Goal: Transaction & Acquisition: Book appointment/travel/reservation

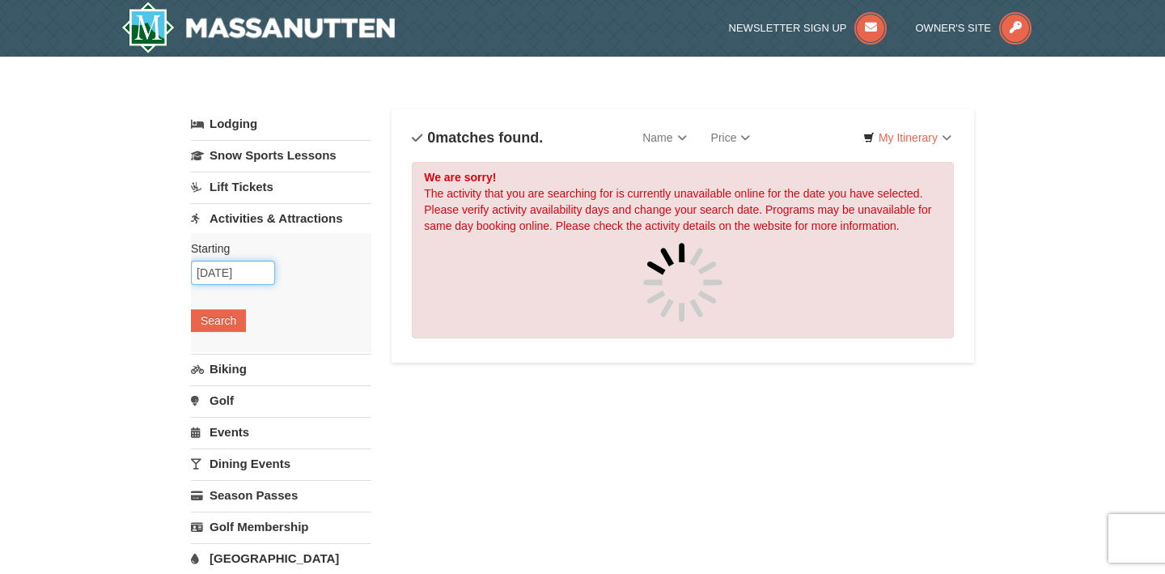
click at [246, 273] on input "[DATE]" at bounding box center [233, 273] width 84 height 24
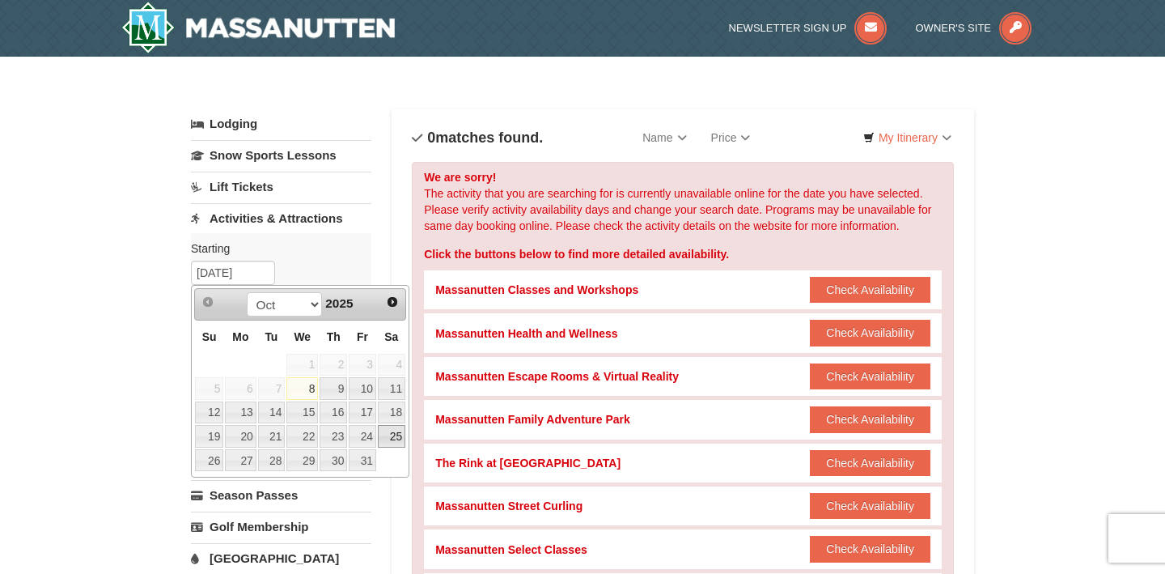
click at [397, 436] on link "25" at bounding box center [392, 436] width 28 height 23
type input "[DATE]"
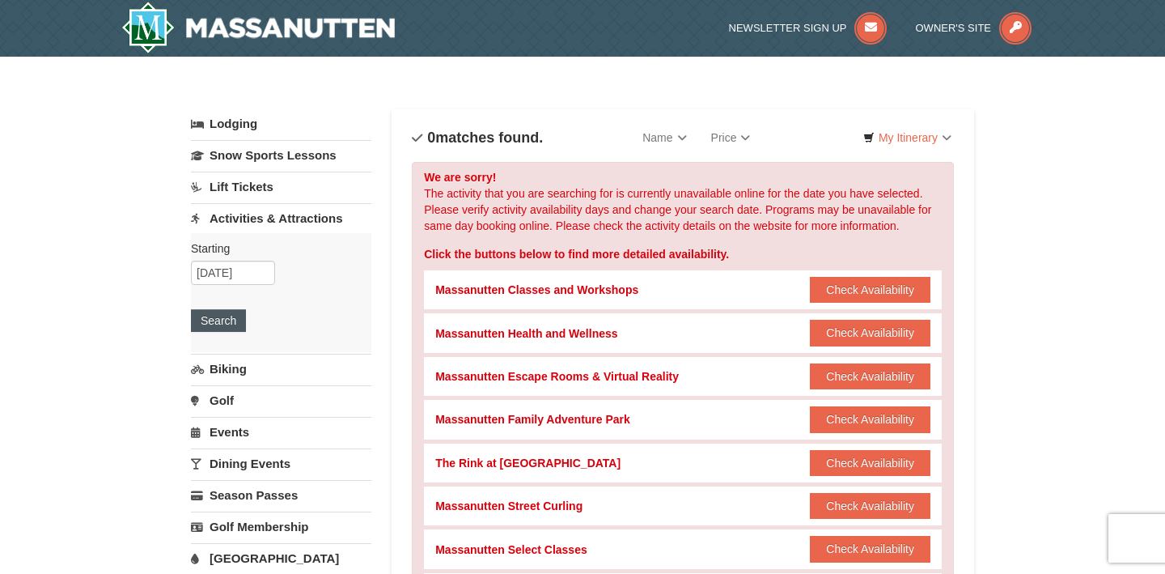
click at [227, 321] on button "Search" at bounding box center [218, 320] width 55 height 23
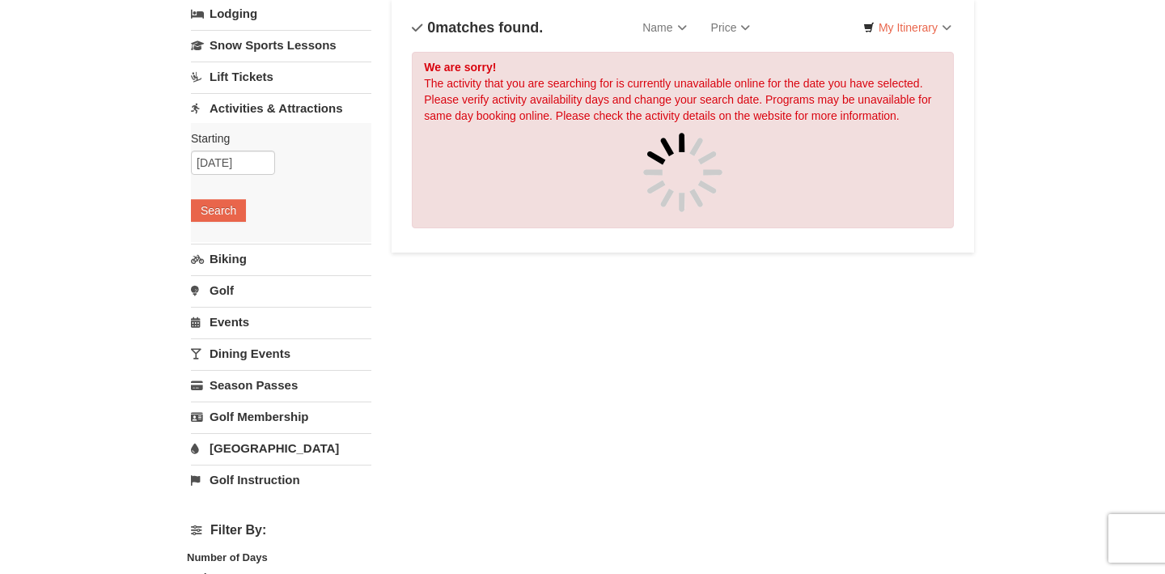
scroll to position [113, 0]
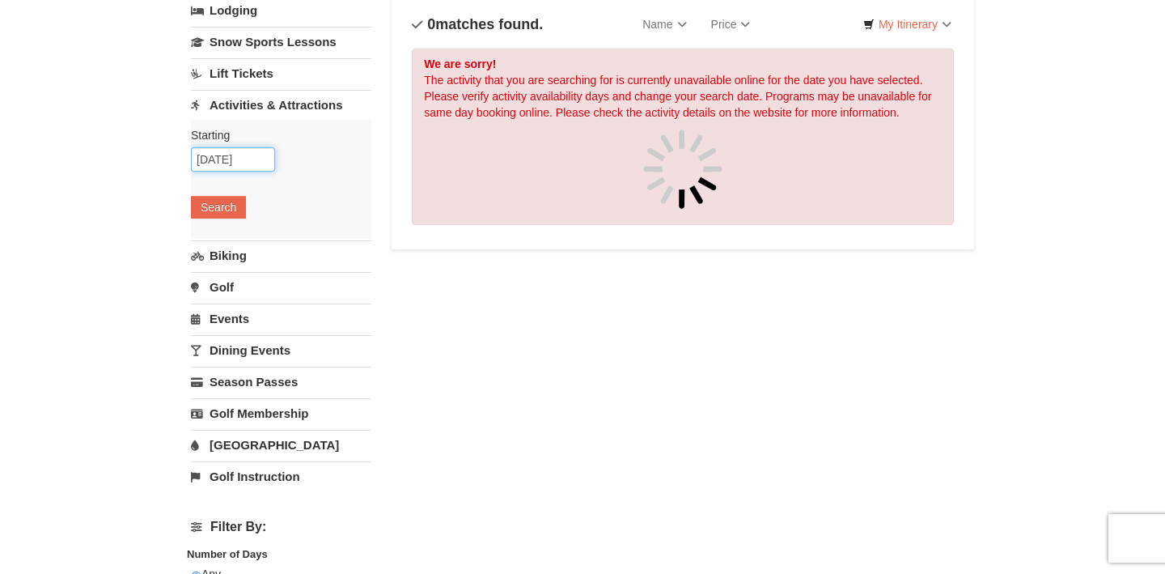
click at [257, 158] on input "[DATE]" at bounding box center [233, 159] width 84 height 24
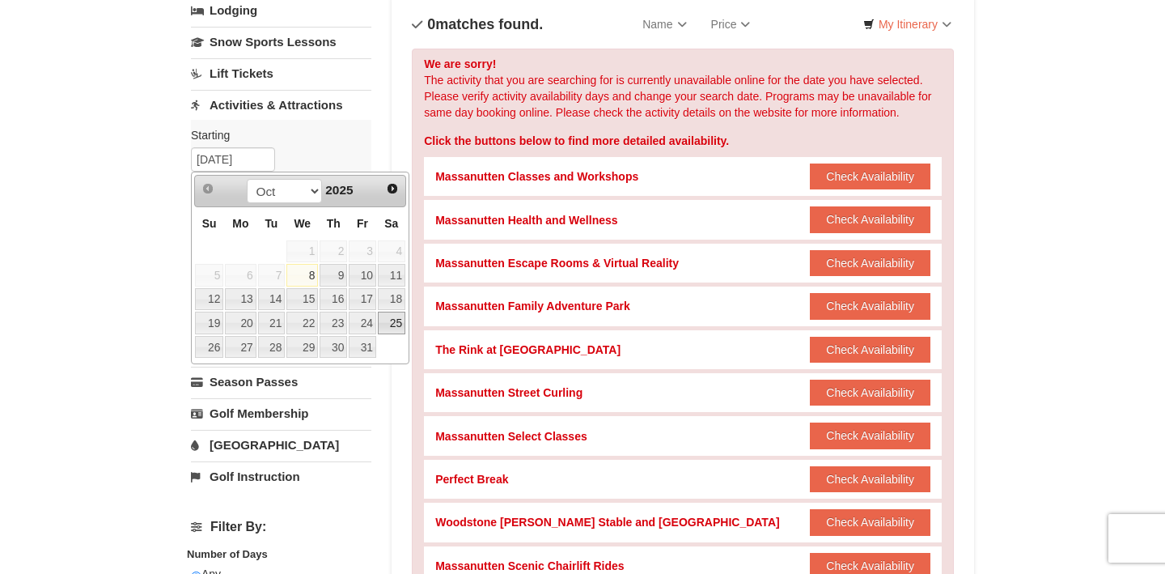
click at [393, 324] on link "25" at bounding box center [392, 323] width 28 height 23
type input "[DATE]"
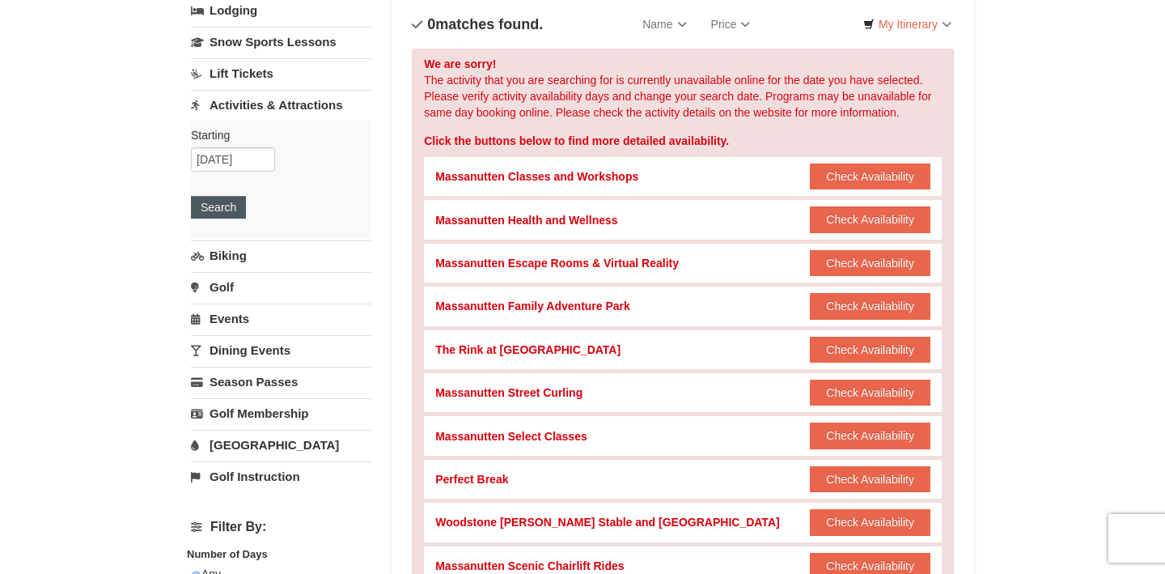
click at [226, 213] on button "Search" at bounding box center [218, 207] width 55 height 23
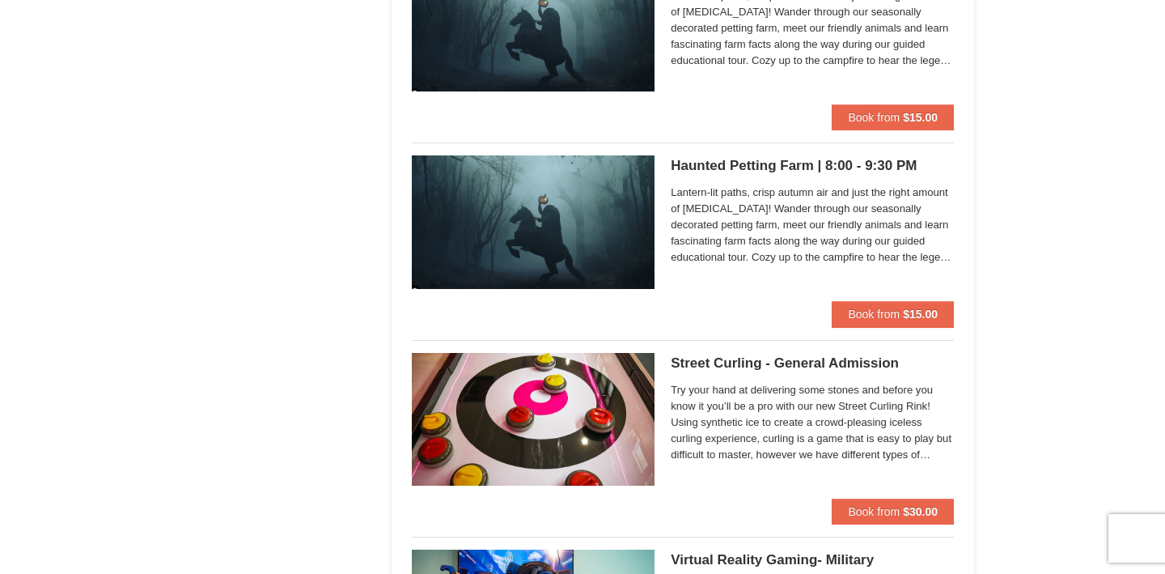
scroll to position [2581, 0]
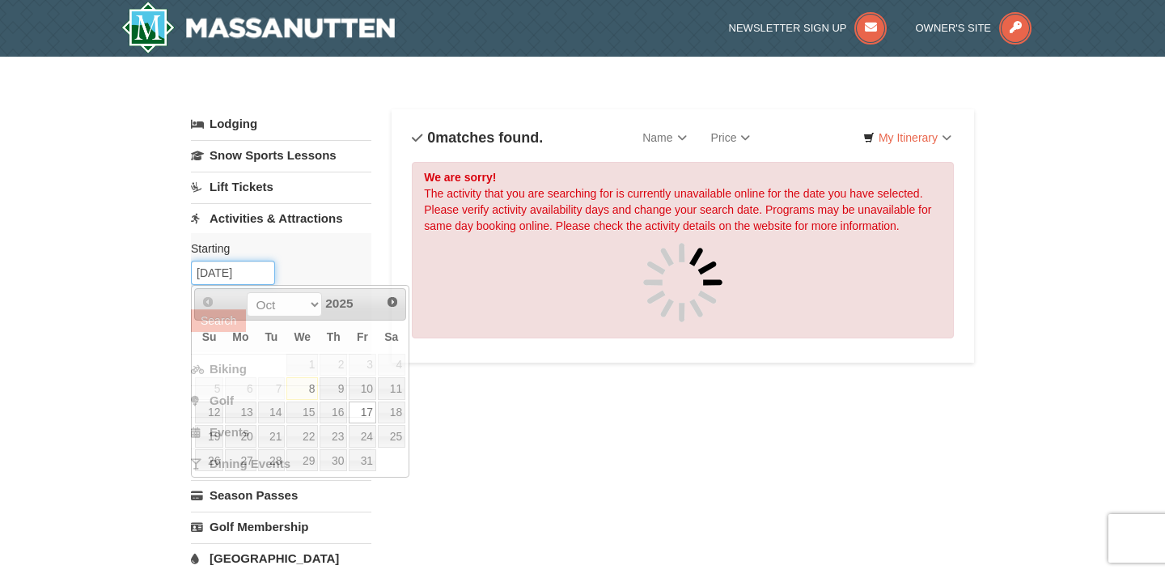
click at [246, 266] on input "10/17/2025" at bounding box center [233, 273] width 84 height 24
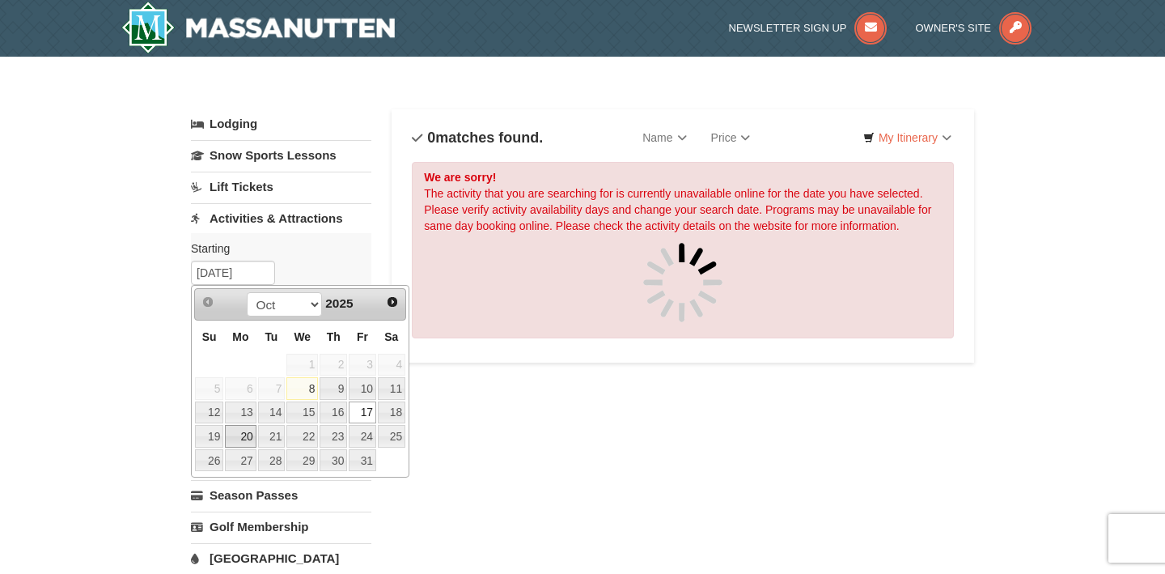
click at [248, 437] on link "20" at bounding box center [240, 436] width 31 height 23
type input "10/20/2025"
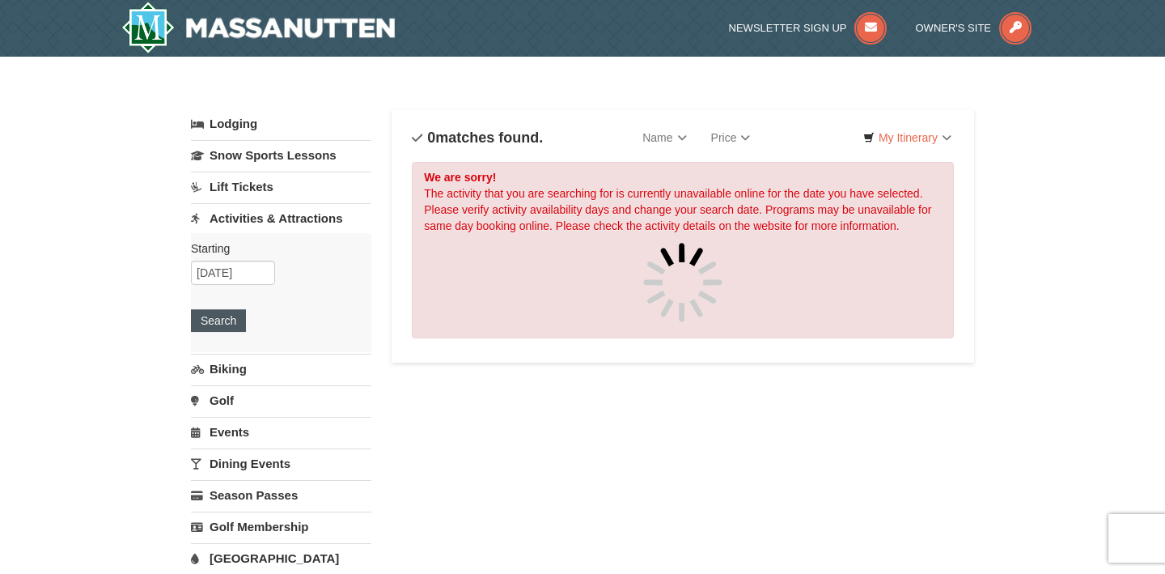
click at [224, 320] on button "Search" at bounding box center [218, 320] width 55 height 23
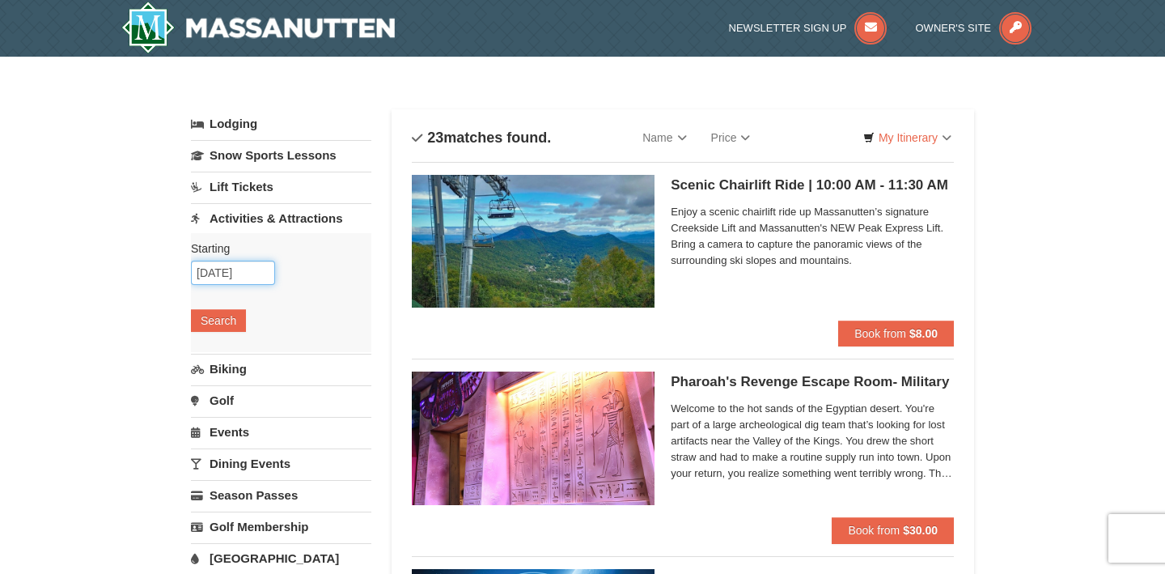
click at [248, 274] on input "10/20/2025" at bounding box center [233, 273] width 84 height 24
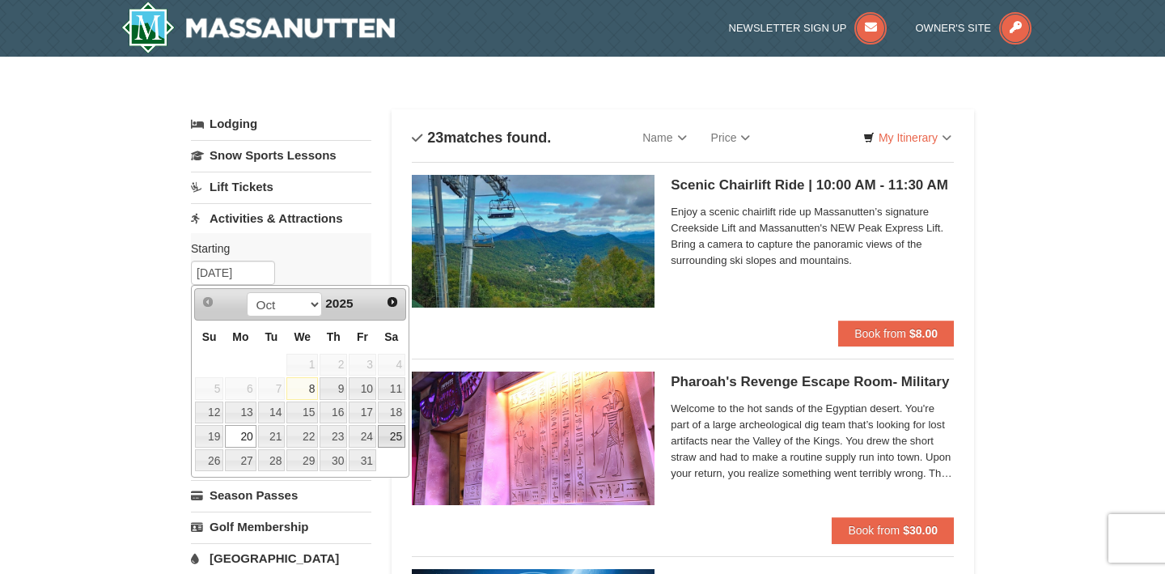
click at [401, 435] on link "25" at bounding box center [392, 436] width 28 height 23
type input "[DATE]"
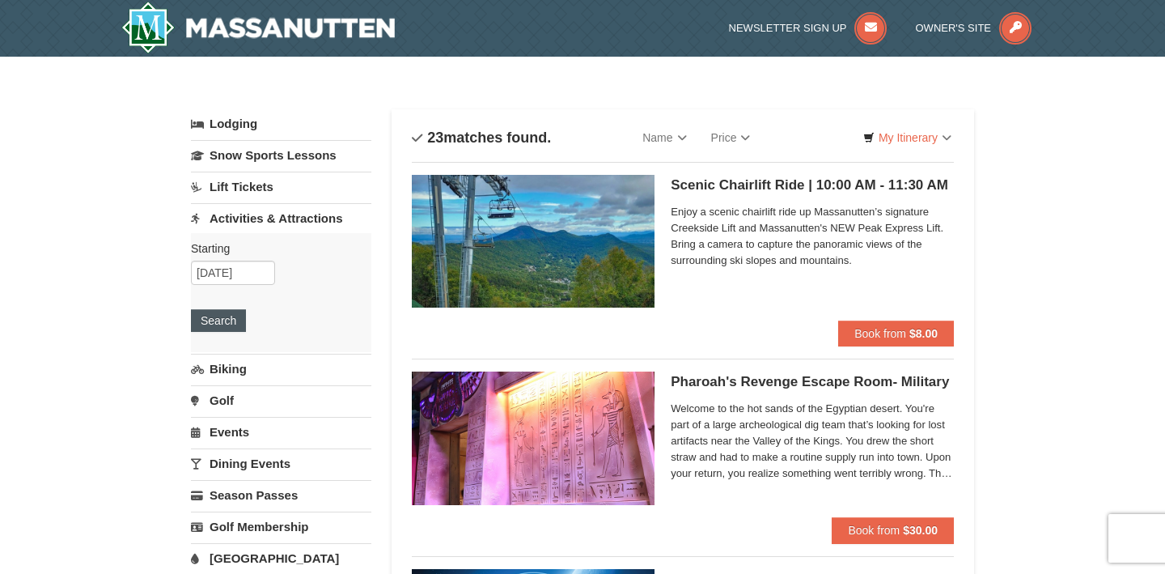
click at [231, 319] on button "Search" at bounding box center [218, 320] width 55 height 23
click at [222, 276] on input "10/20/2025" at bounding box center [233, 273] width 84 height 24
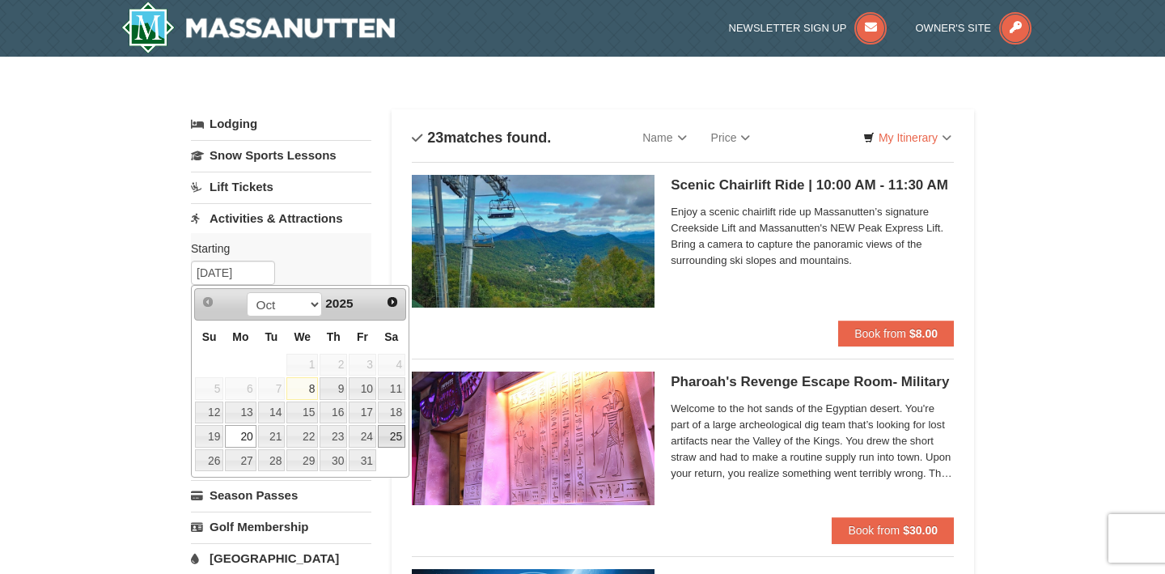
click at [385, 435] on link "25" at bounding box center [392, 436] width 28 height 23
type input "[DATE]"
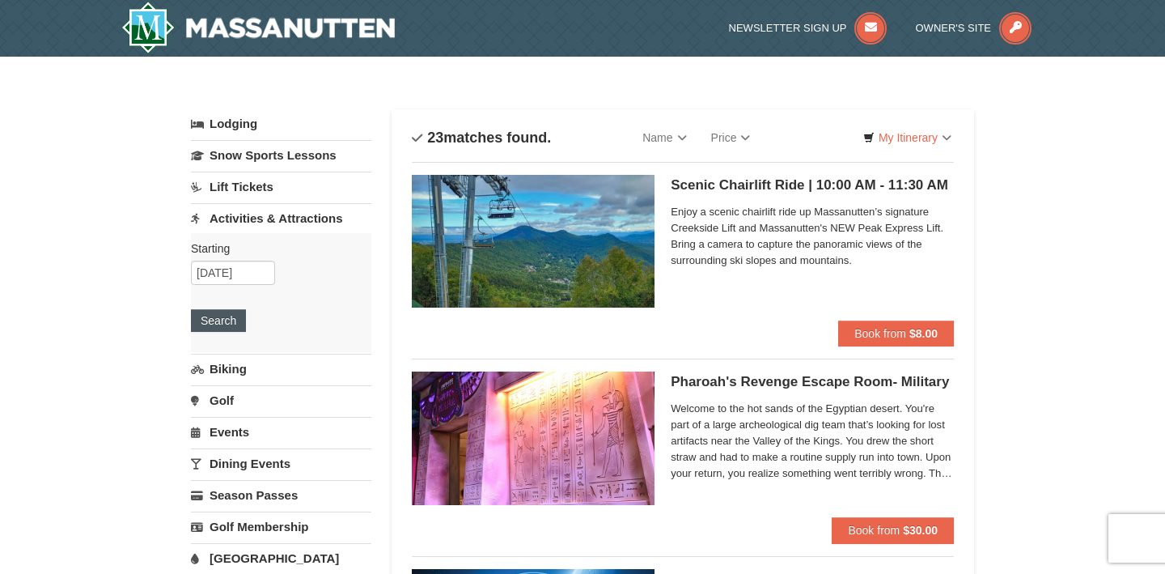
click at [207, 320] on button "Search" at bounding box center [218, 320] width 55 height 23
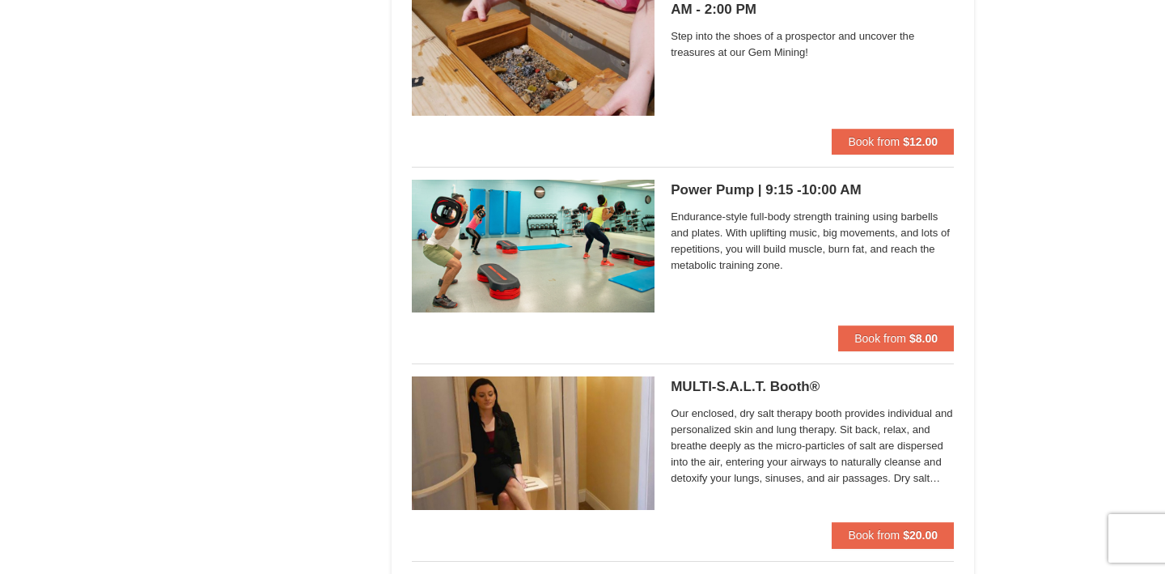
scroll to position [4327, 0]
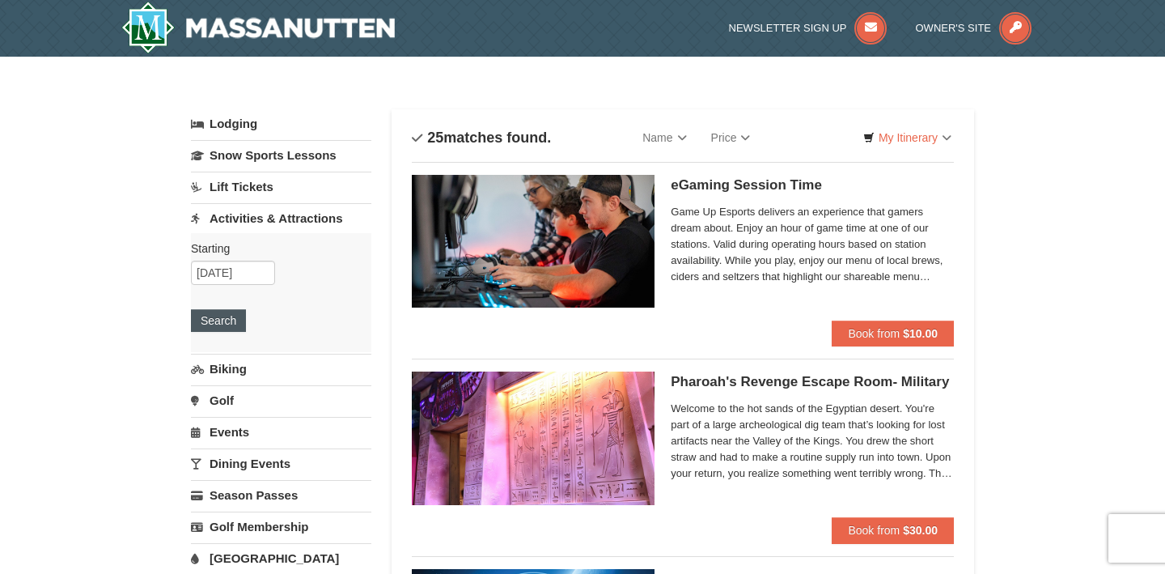
click at [210, 325] on button "Search" at bounding box center [218, 320] width 55 height 23
click at [226, 271] on input "[DATE]" at bounding box center [233, 273] width 84 height 24
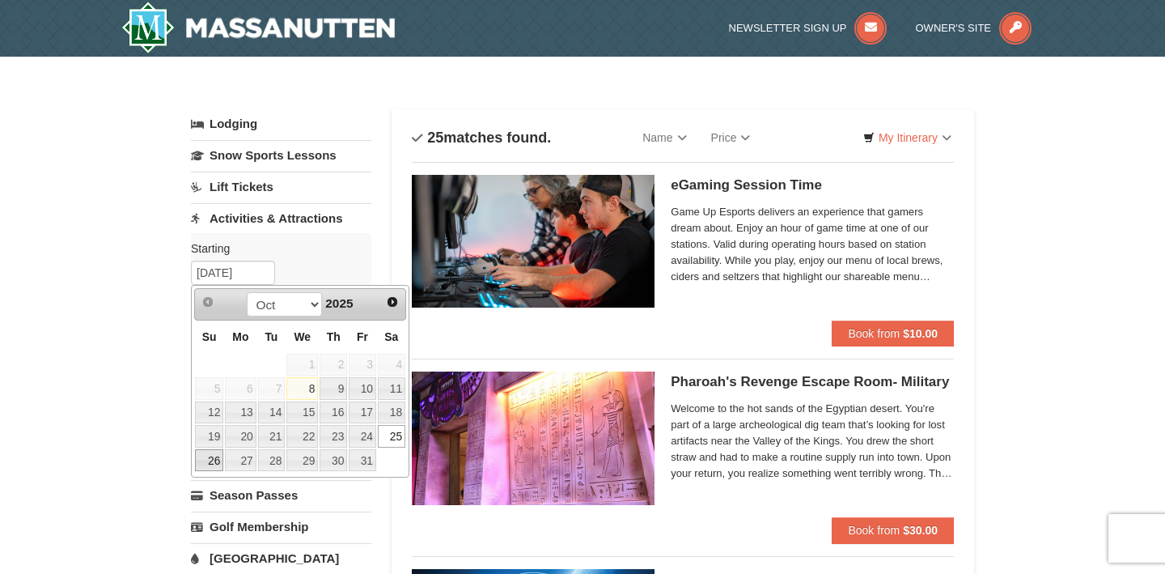
click at [209, 462] on link "26" at bounding box center [209, 460] width 28 height 23
type input "10/26/2025"
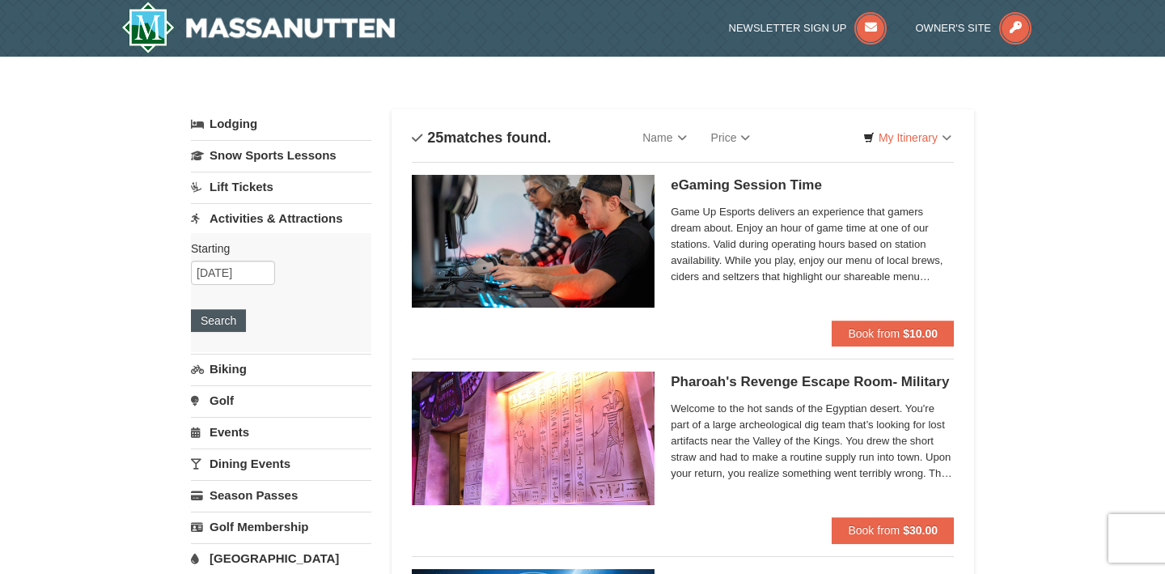
click at [227, 320] on button "Search" at bounding box center [218, 320] width 55 height 23
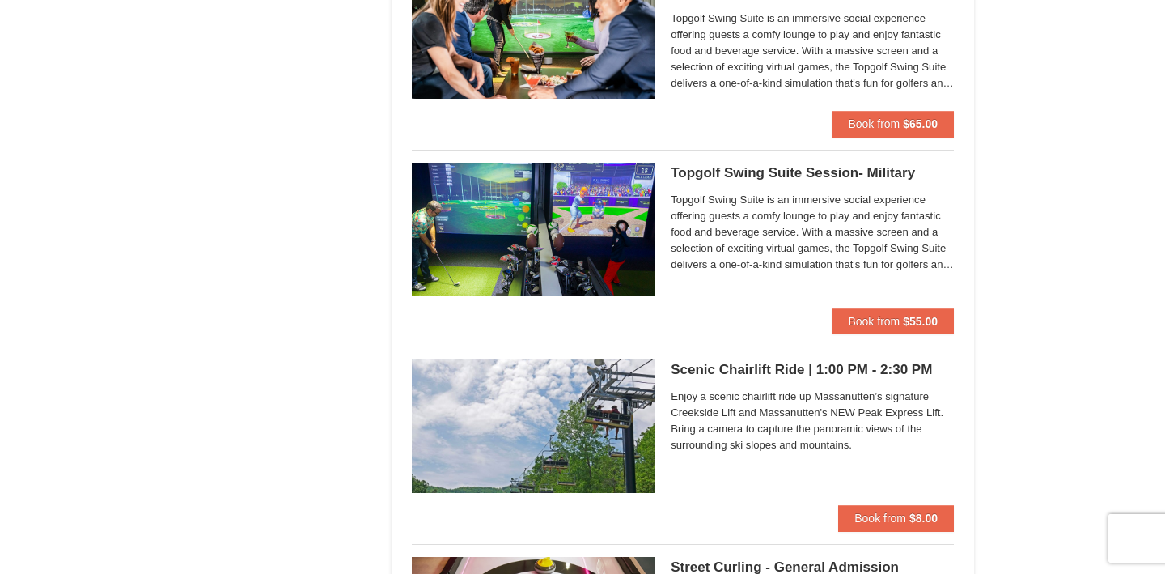
scroll to position [2534, 0]
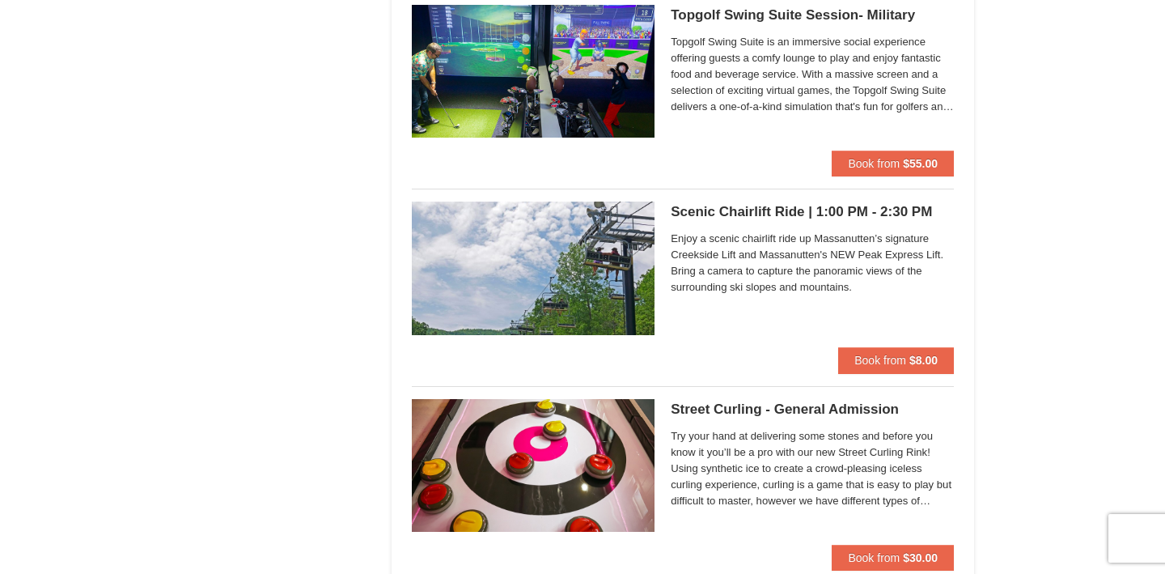
click at [552, 265] on img at bounding box center [533, 268] width 243 height 133
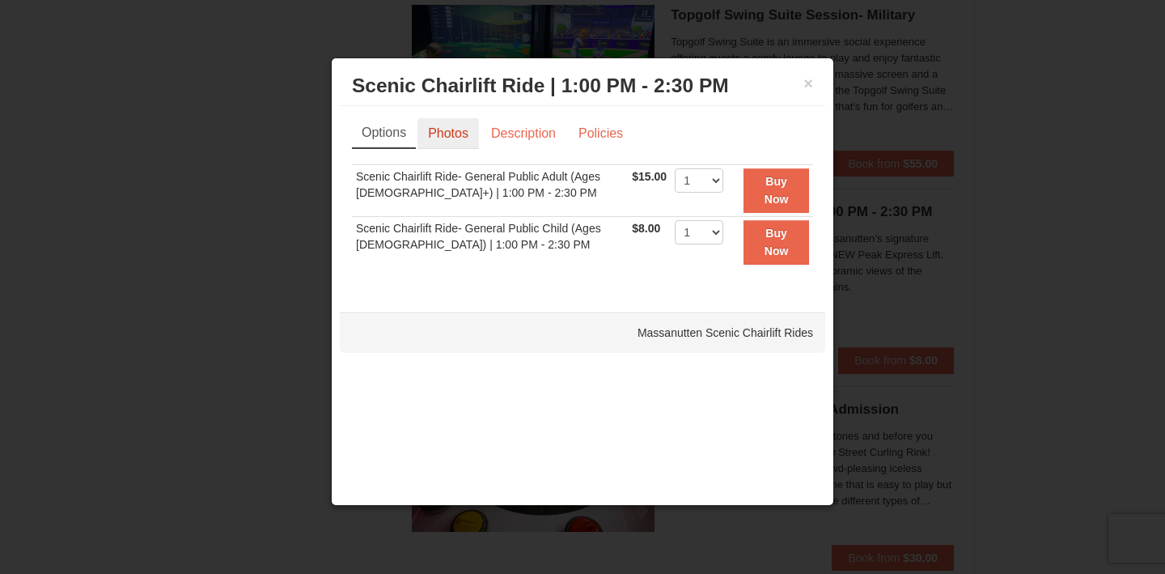
click at [452, 143] on link "Photos" at bounding box center [449, 133] width 62 height 31
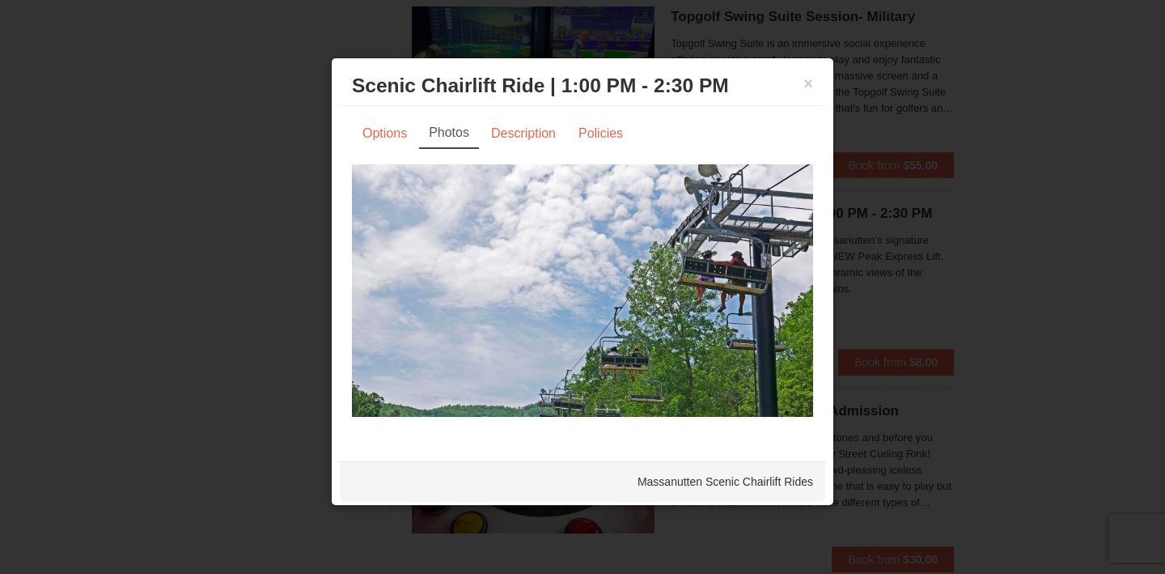
scroll to position [2532, 0]
click at [809, 87] on button "×" at bounding box center [809, 83] width 10 height 16
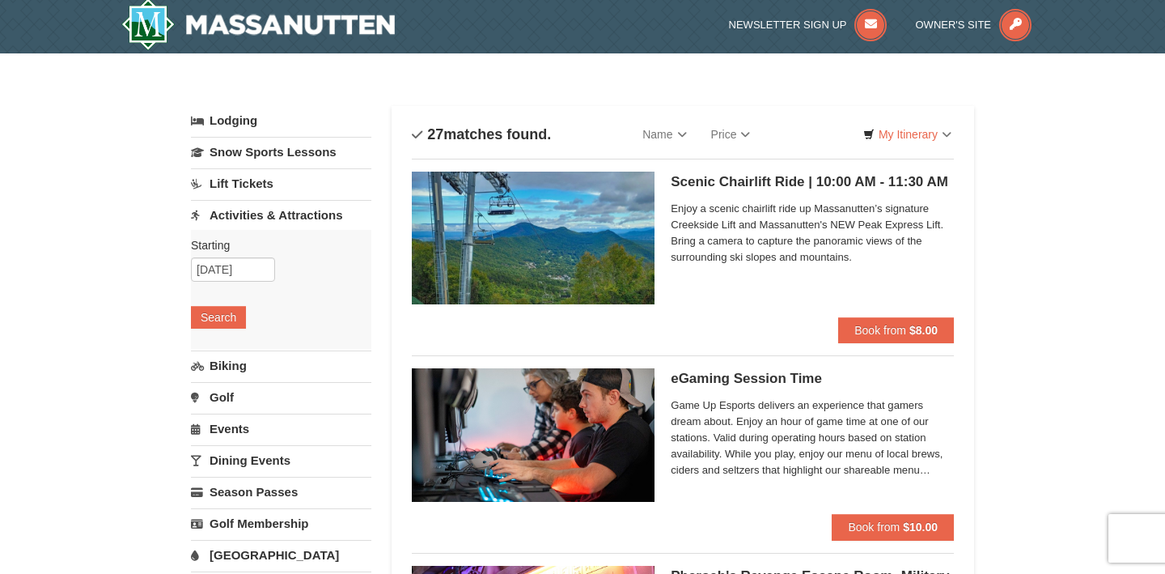
scroll to position [4, 0]
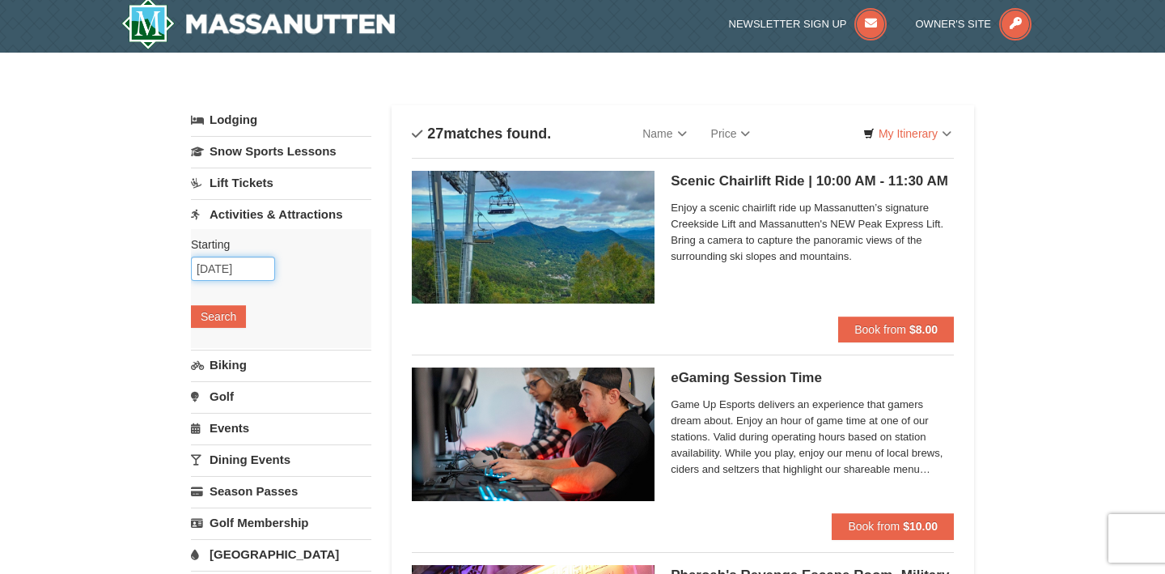
click at [239, 269] on input "10/26/2025" at bounding box center [233, 269] width 84 height 24
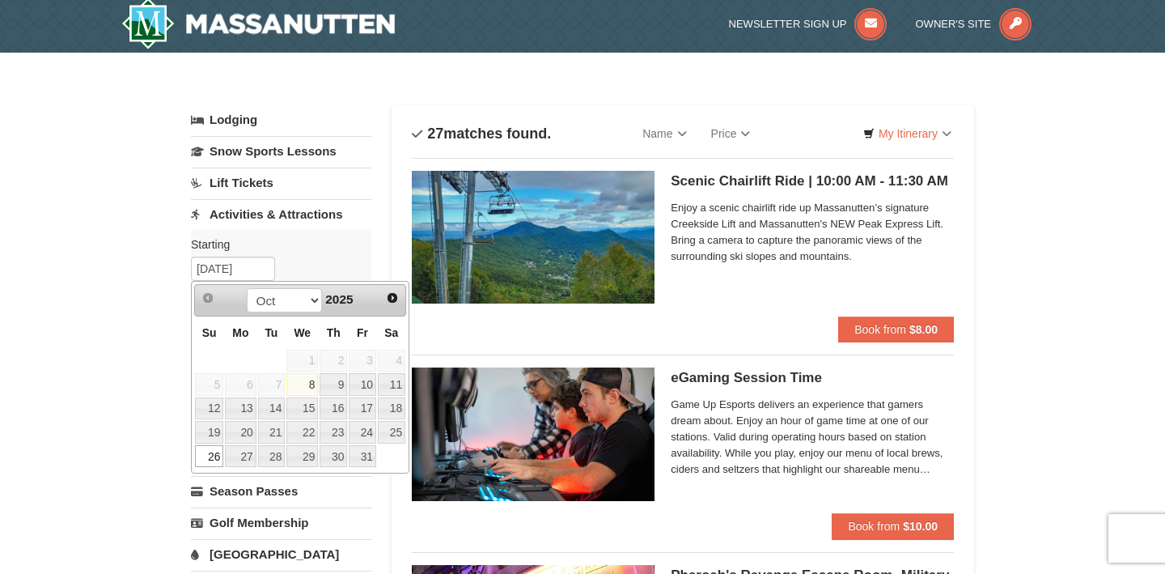
click at [397, 430] on link "25" at bounding box center [392, 432] width 28 height 23
type input "[DATE]"
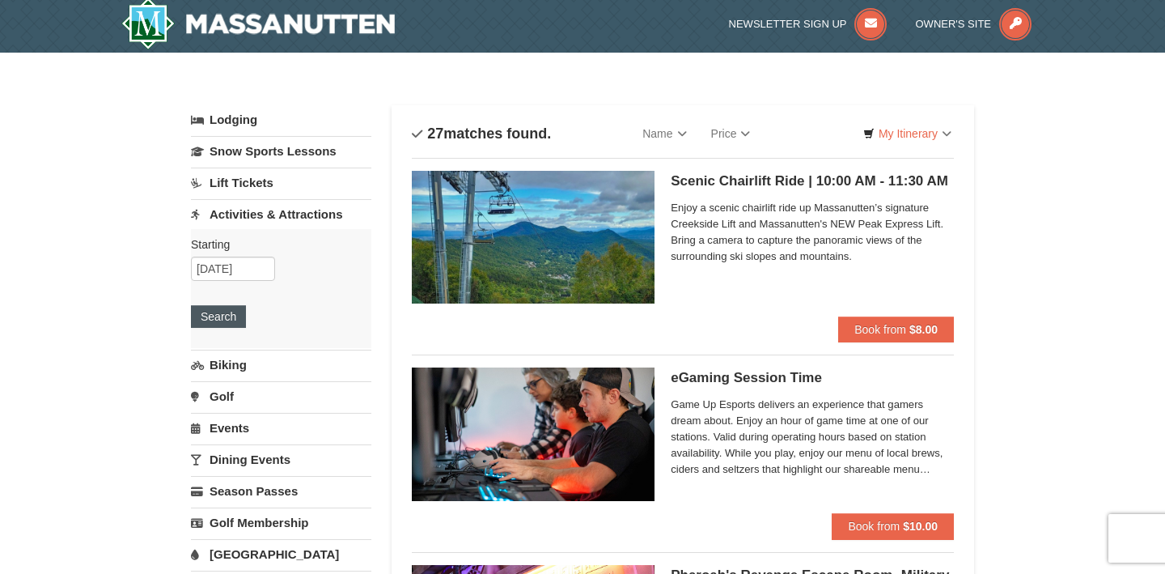
click at [217, 317] on button "Search" at bounding box center [218, 316] width 55 height 23
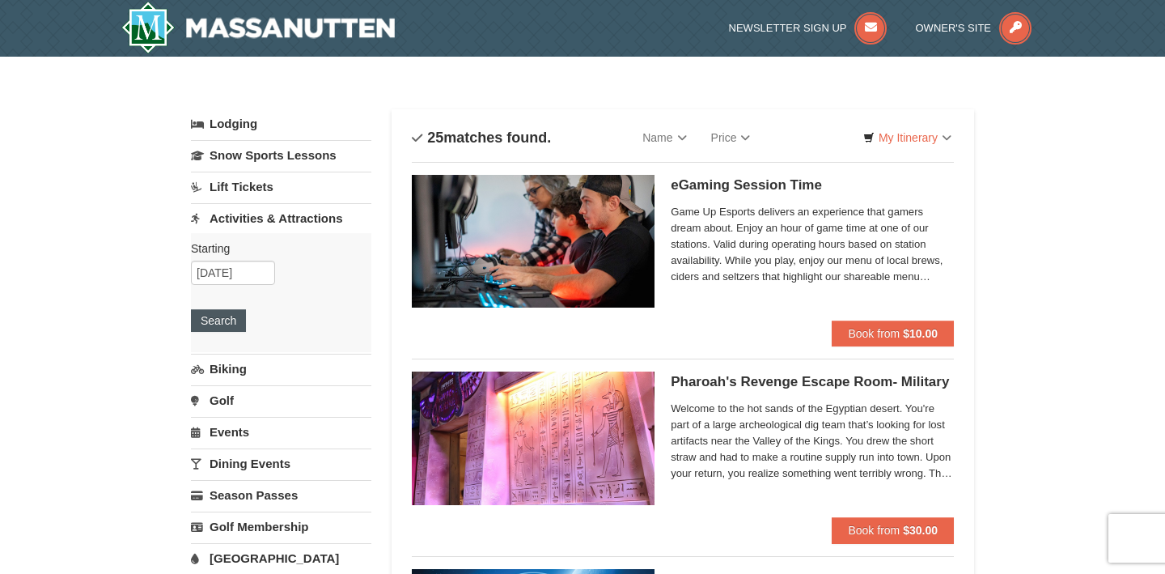
click at [231, 318] on button "Search" at bounding box center [218, 320] width 55 height 23
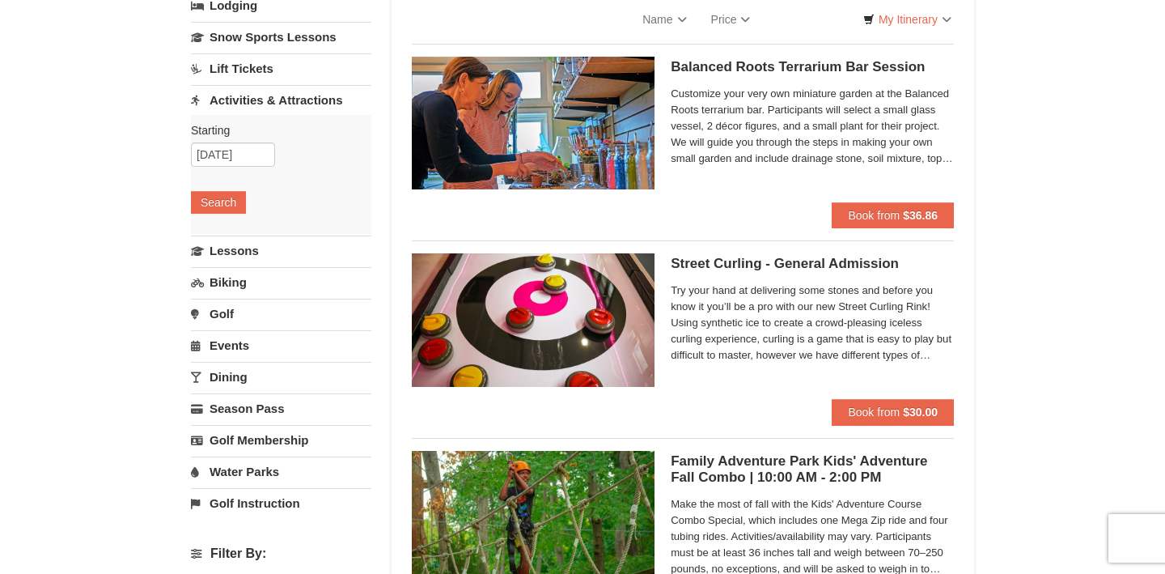
scroll to position [117, 0]
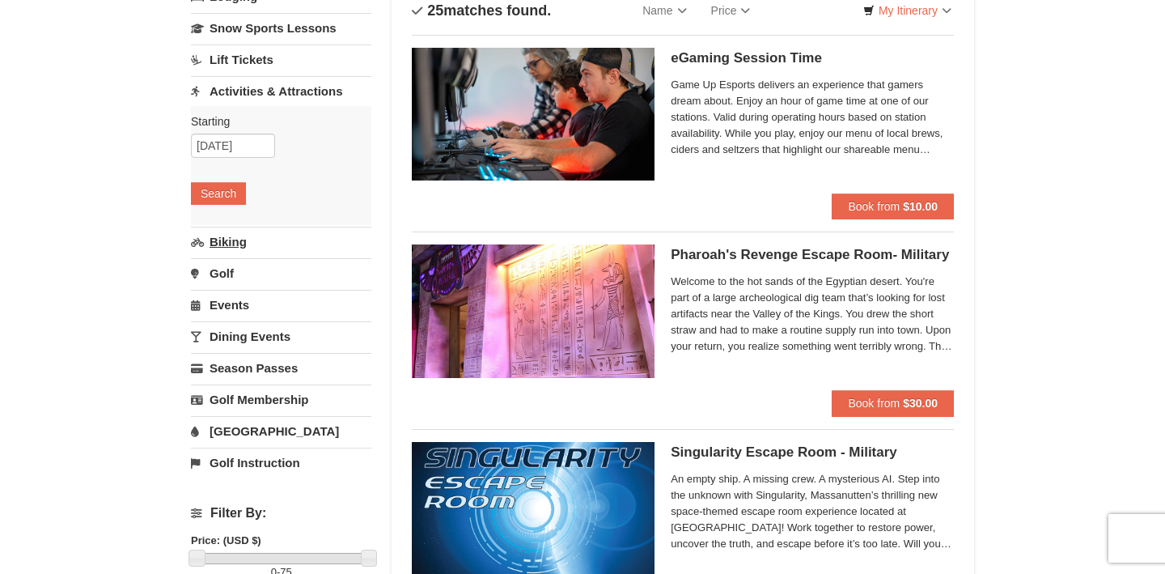
scroll to position [79, 0]
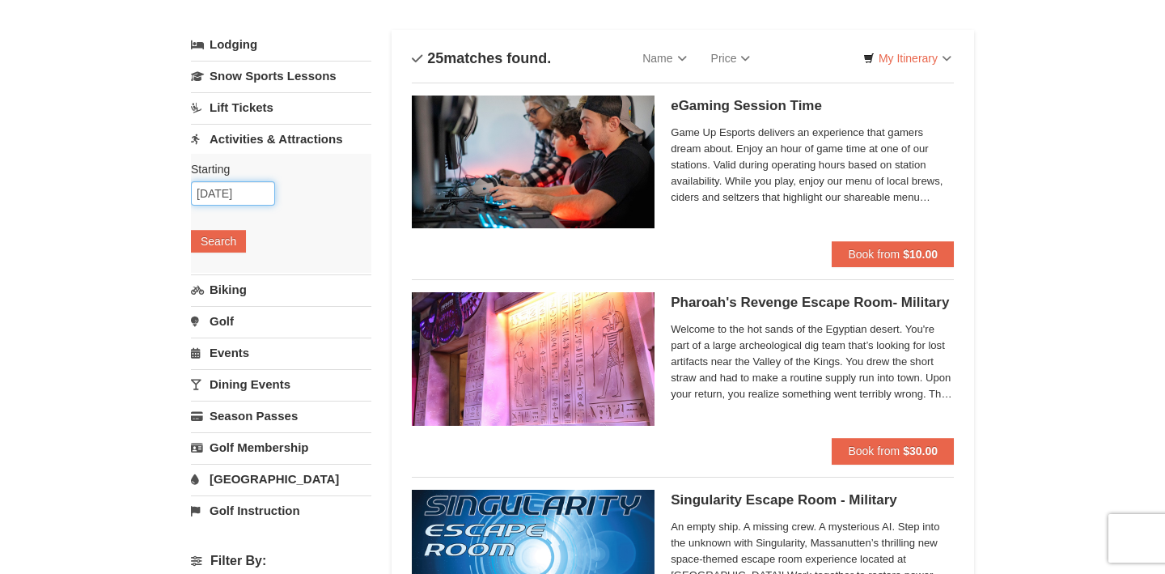
click at [248, 189] on input "10/25/2025" at bounding box center [233, 193] width 84 height 24
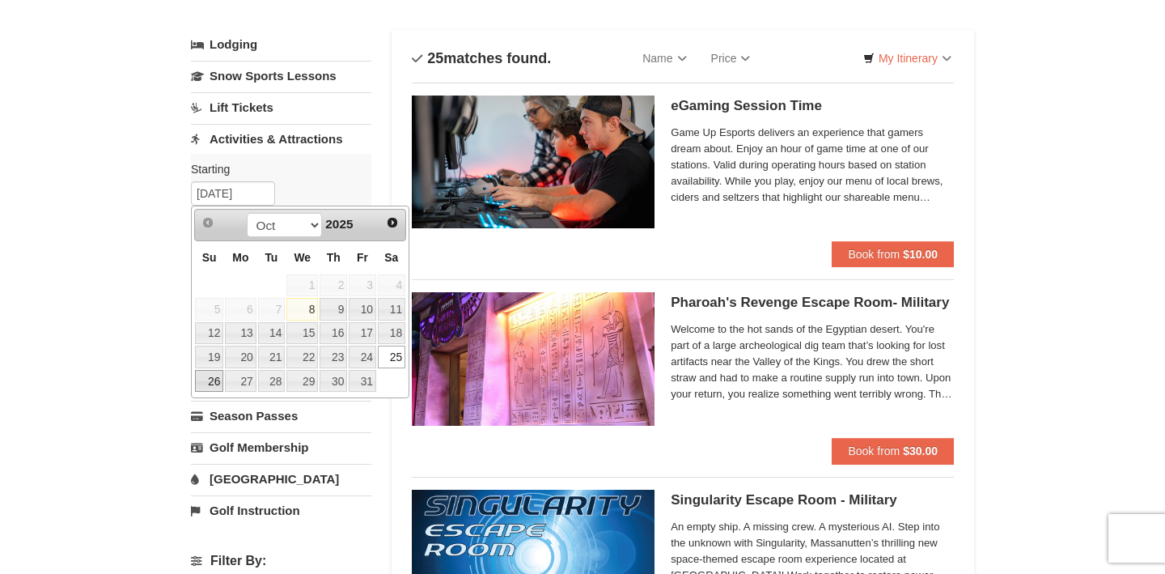
click at [218, 380] on link "26" at bounding box center [209, 381] width 28 height 23
type input "[DATE]"
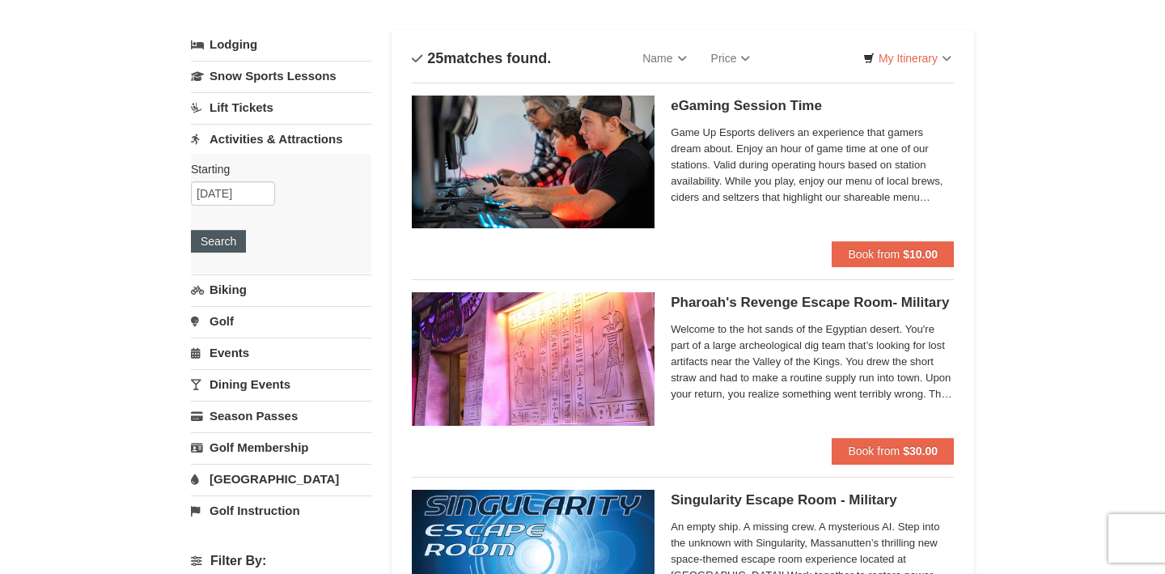
click at [221, 242] on button "Search" at bounding box center [218, 241] width 55 height 23
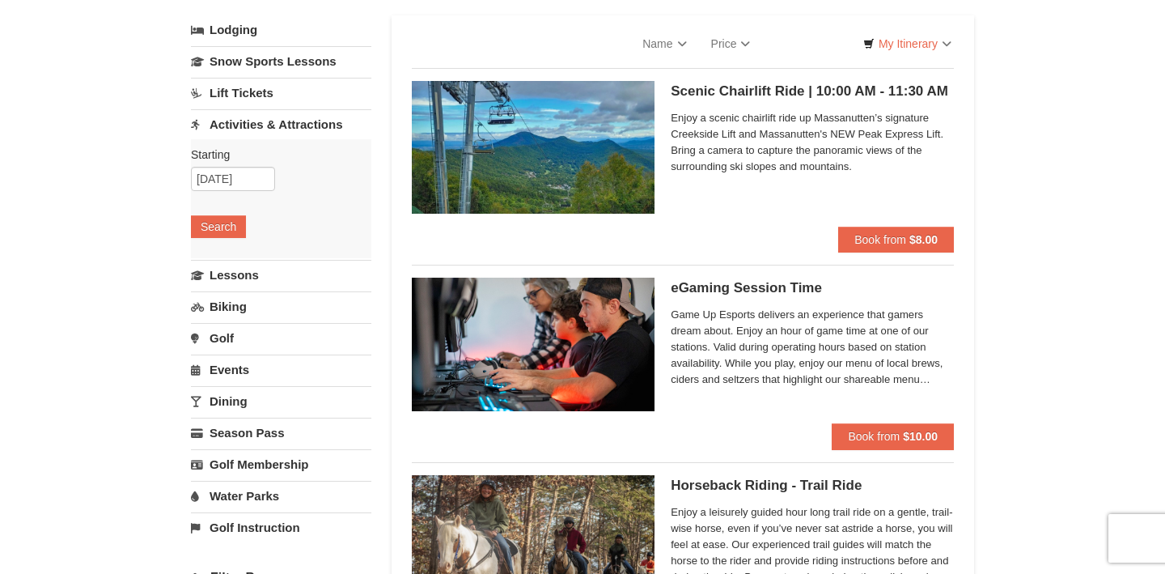
select select "10"
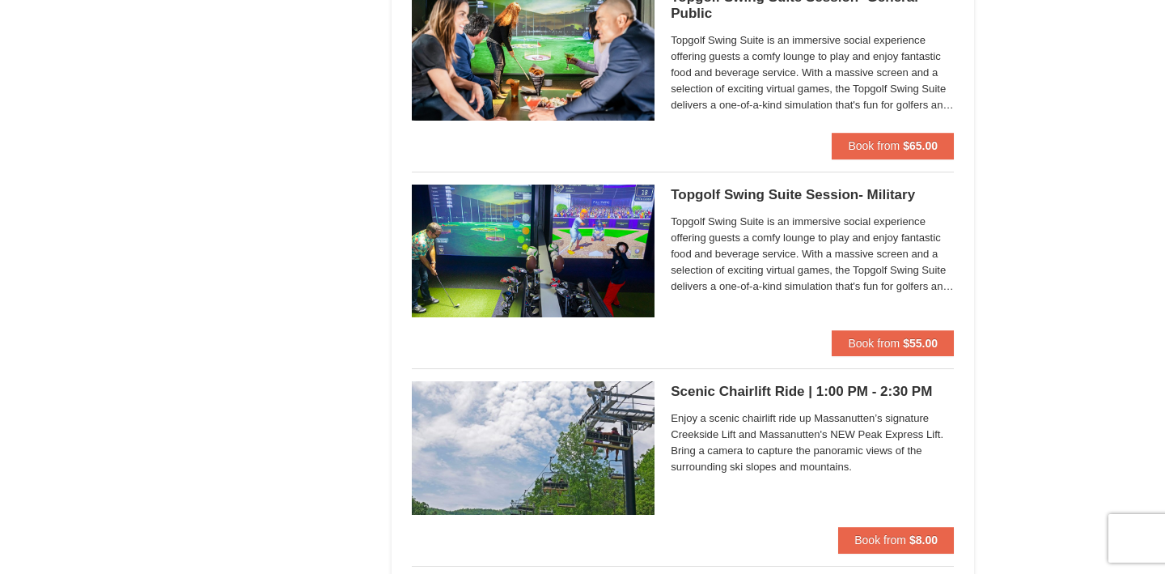
scroll to position [2442, 0]
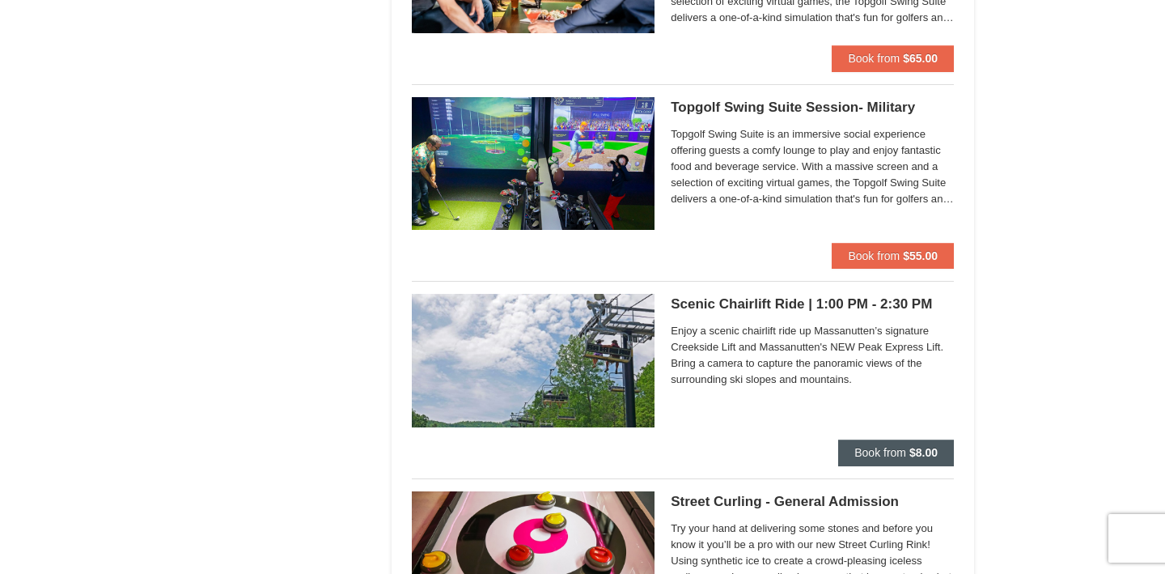
click at [881, 454] on span "Book from" at bounding box center [881, 452] width 52 height 13
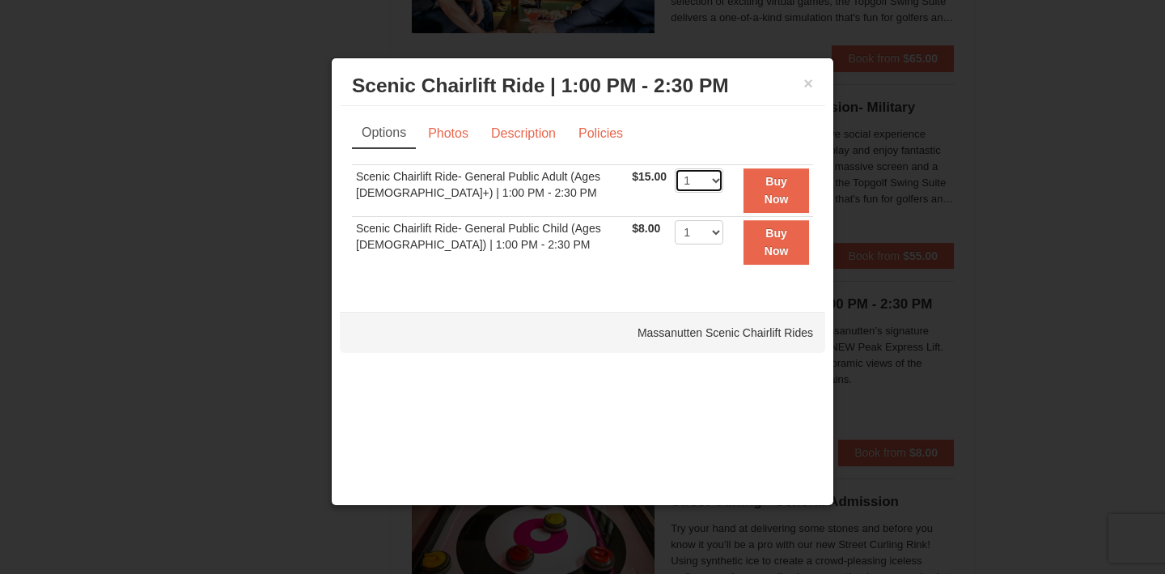
select select "2"
click at [779, 197] on strong "Buy Now" at bounding box center [777, 190] width 24 height 31
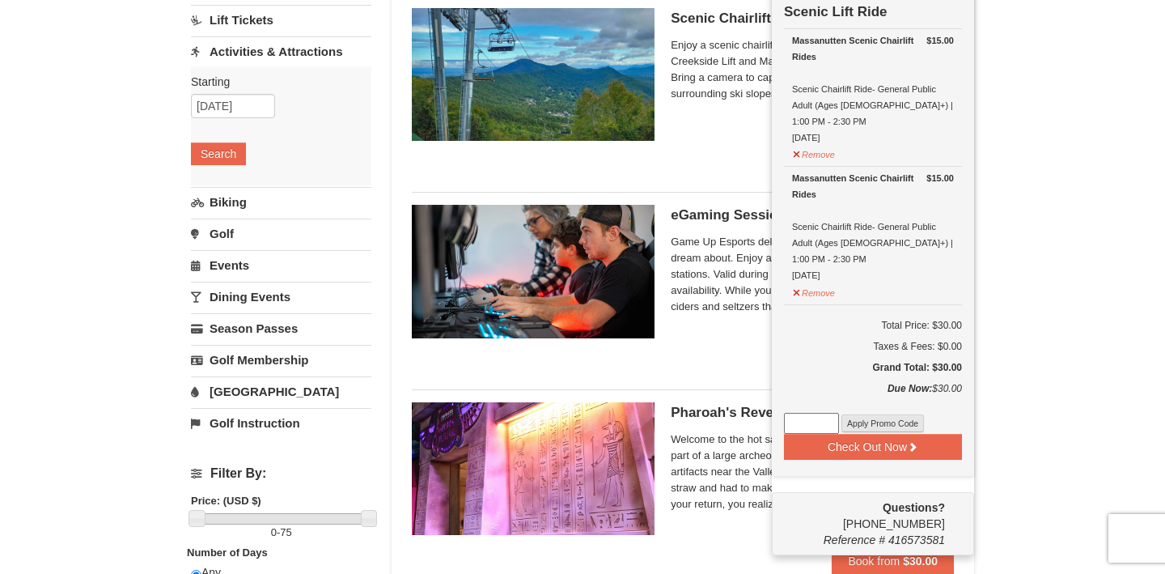
scroll to position [176, 0]
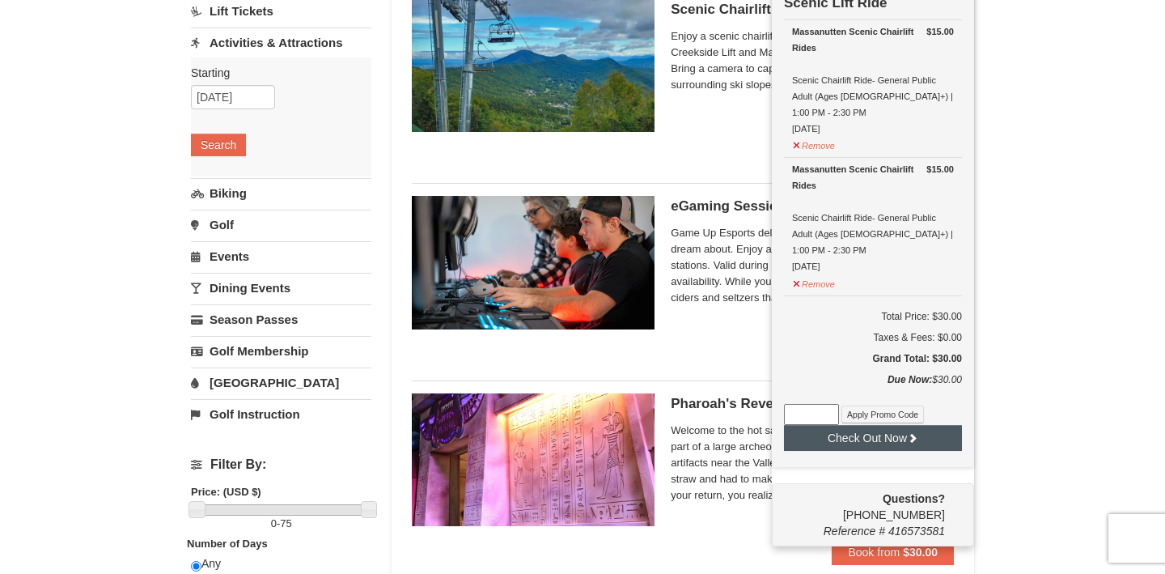
click at [897, 425] on button "Check Out Now" at bounding box center [873, 438] width 178 height 26
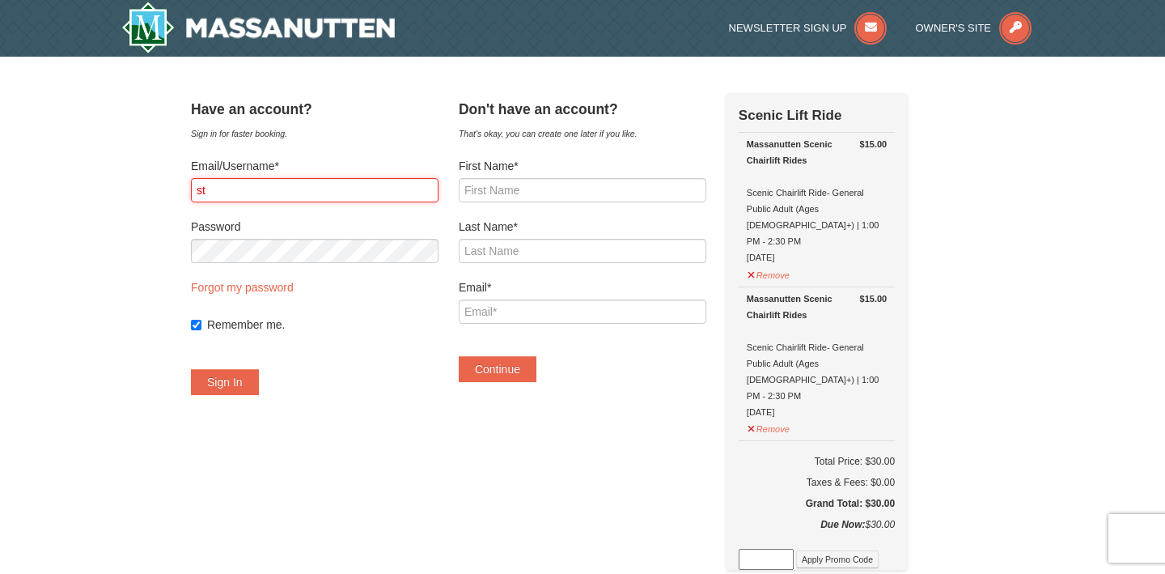
type input "s"
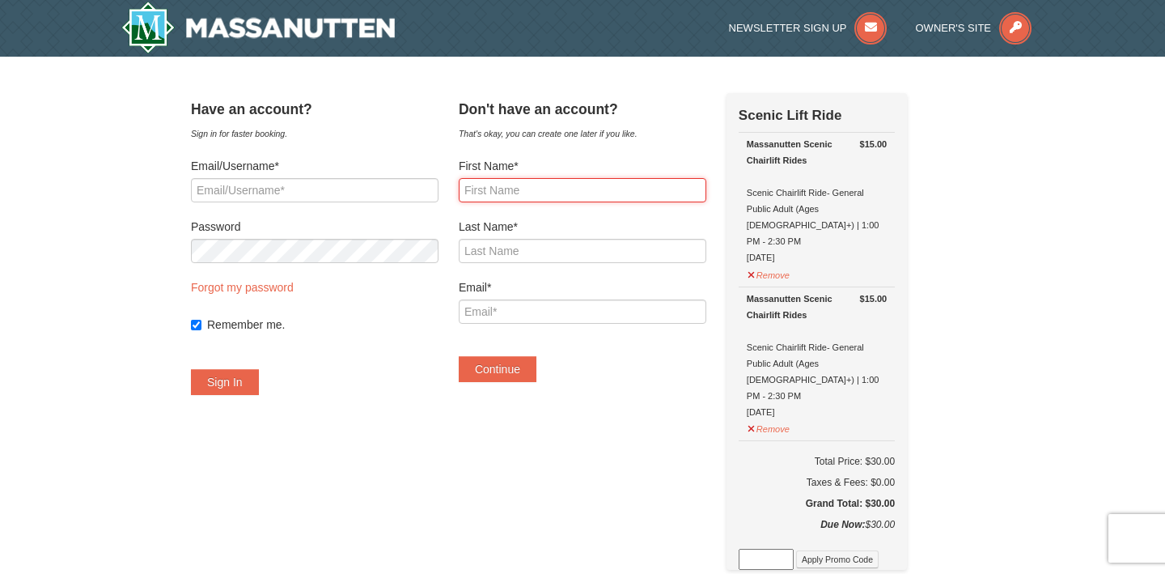
type input "Stefanie"
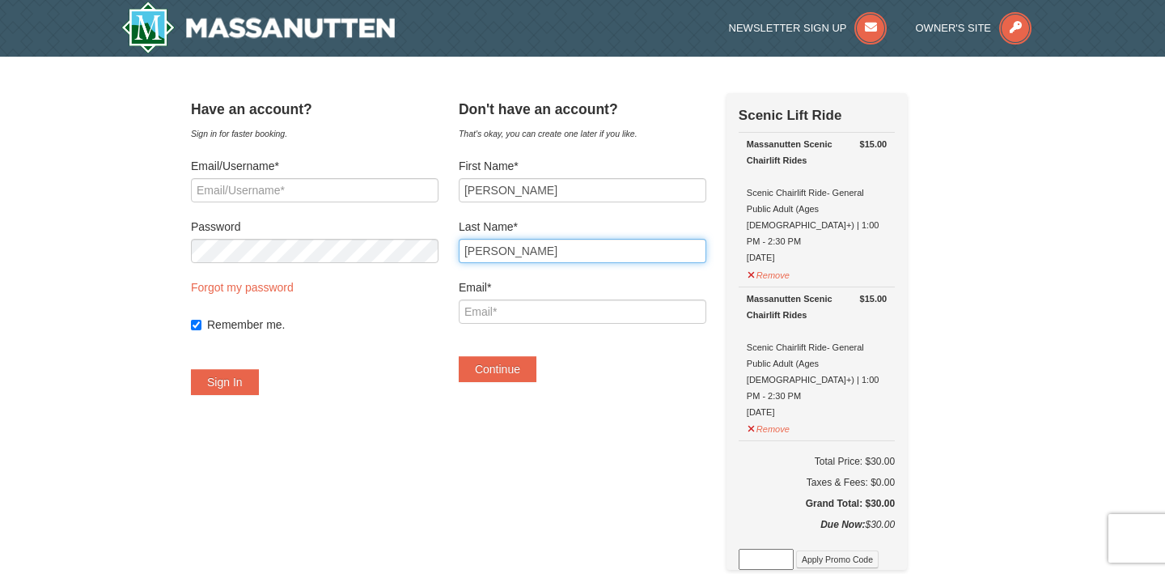
type input "Venancio Cloher"
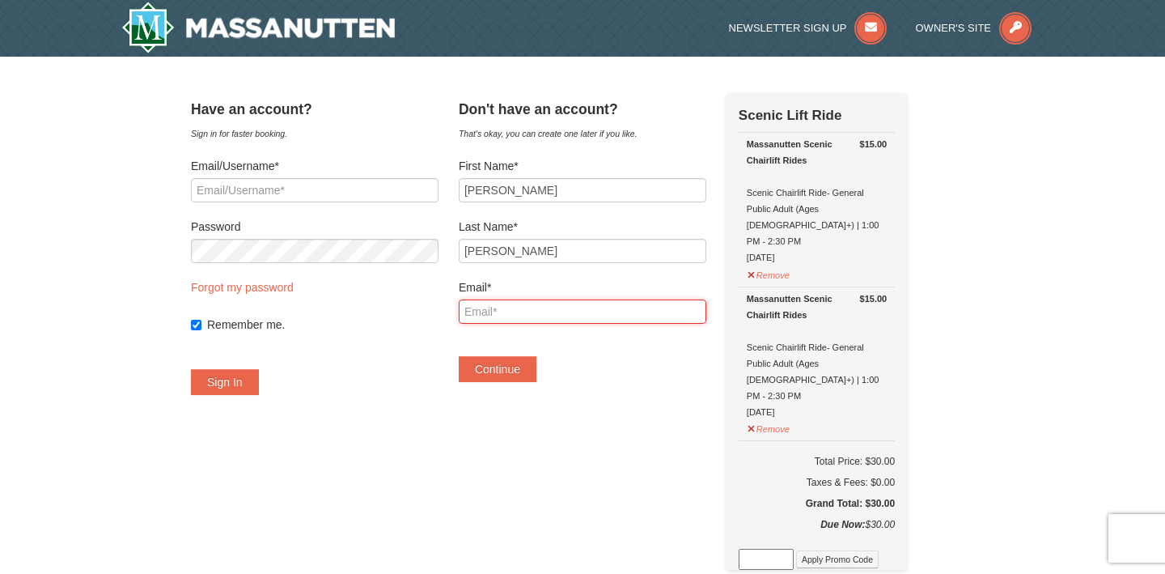
type input "stefanie.venancio@hotmail.com"
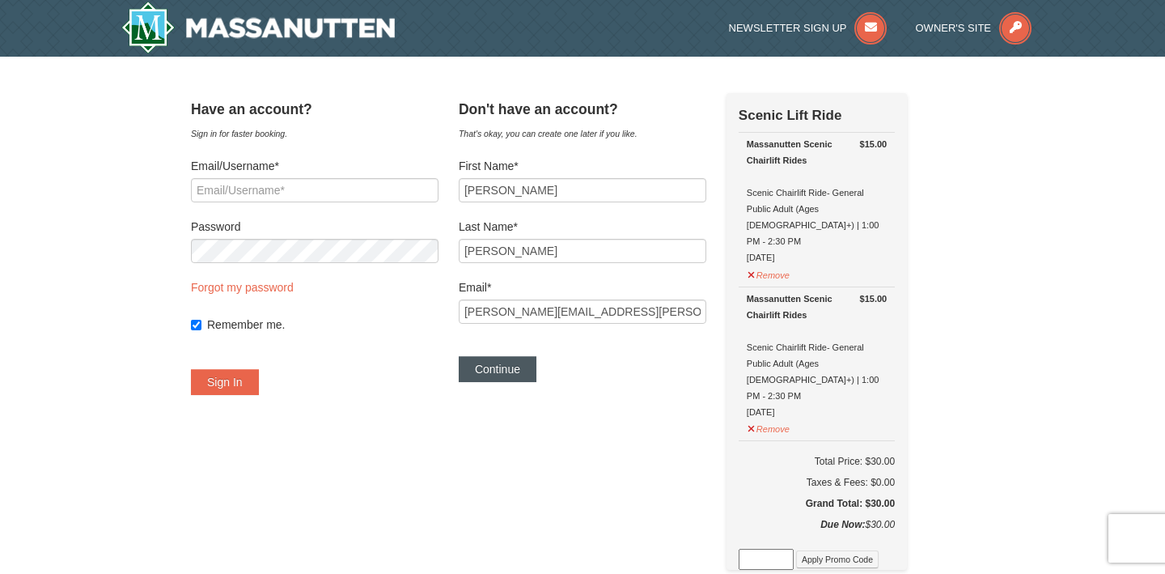
click at [524, 376] on button "Continue" at bounding box center [498, 369] width 78 height 26
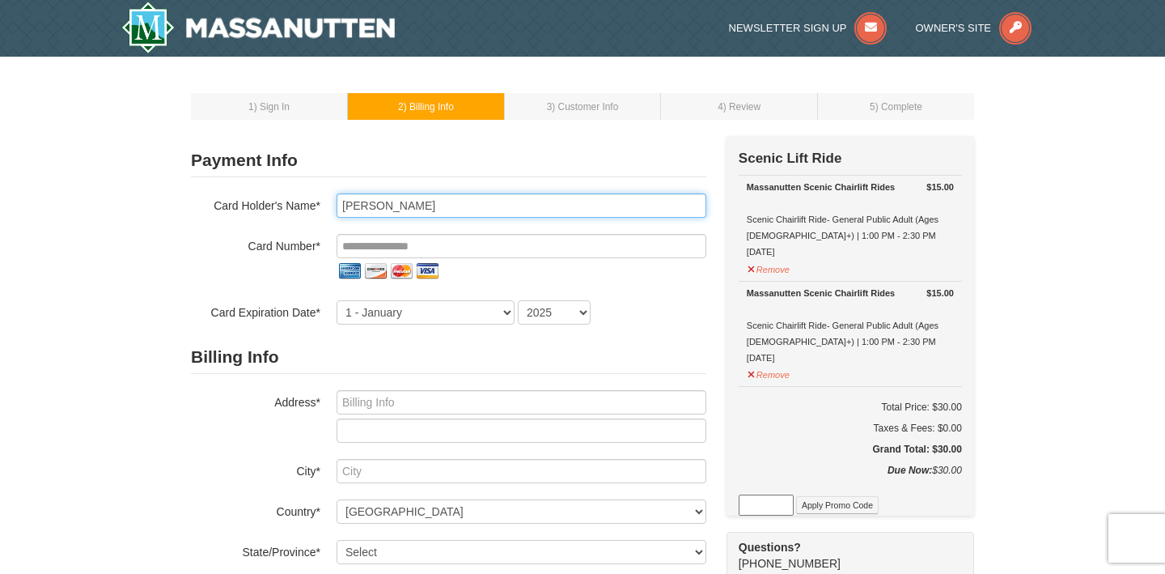
click at [576, 204] on input "[PERSON_NAME]" at bounding box center [522, 205] width 370 height 24
type input "[PERSON_NAME]"
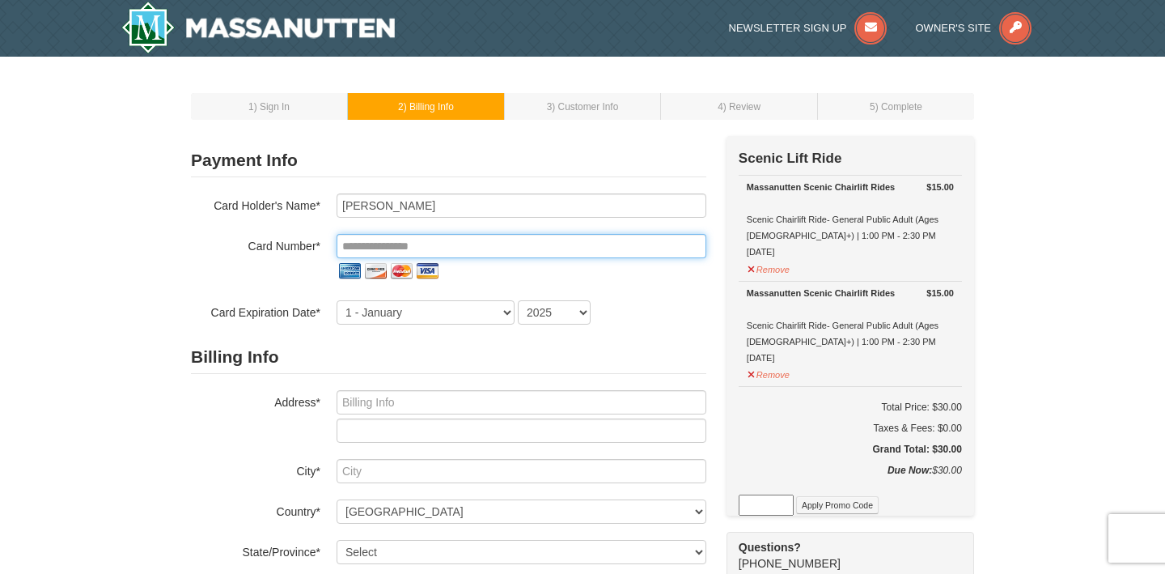
type input "**********"
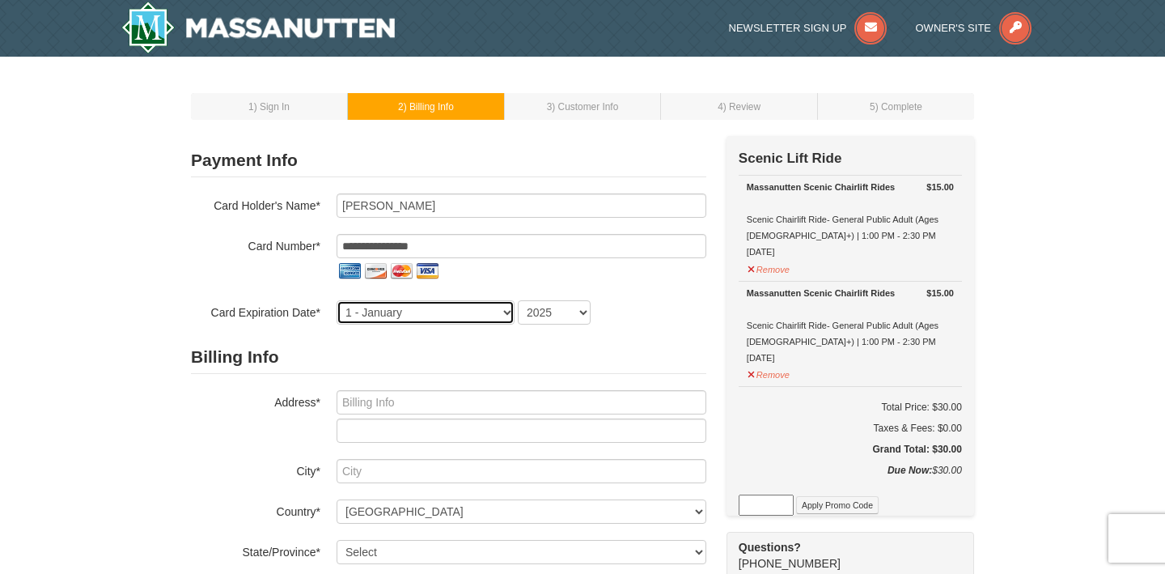
select select "12"
select select "2028"
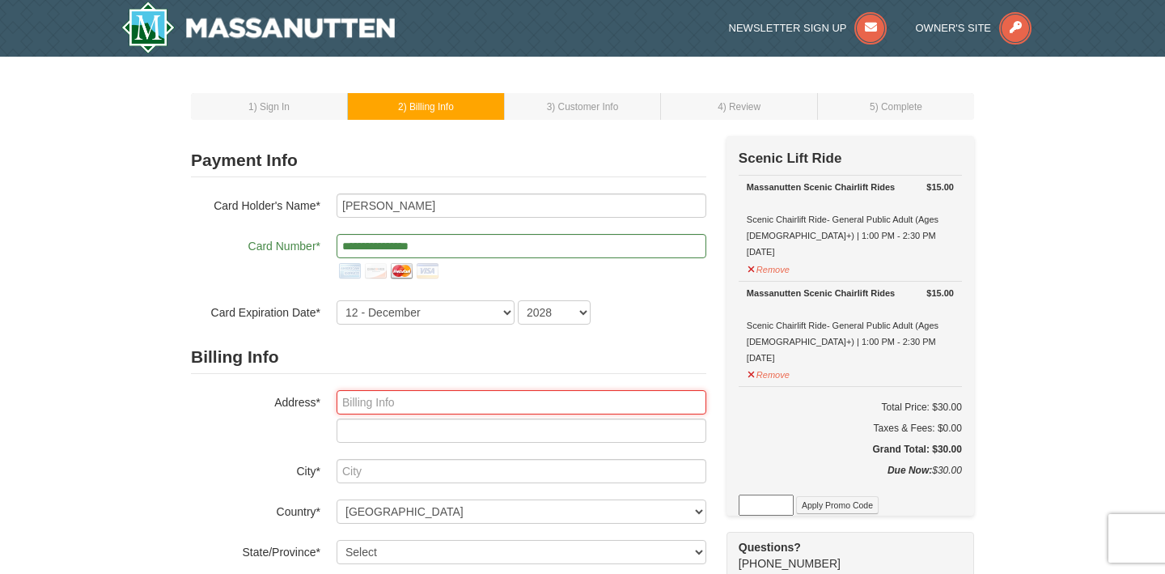
click at [475, 405] on input "text" at bounding box center [522, 402] width 370 height 24
type input "2304 Colston Drive"
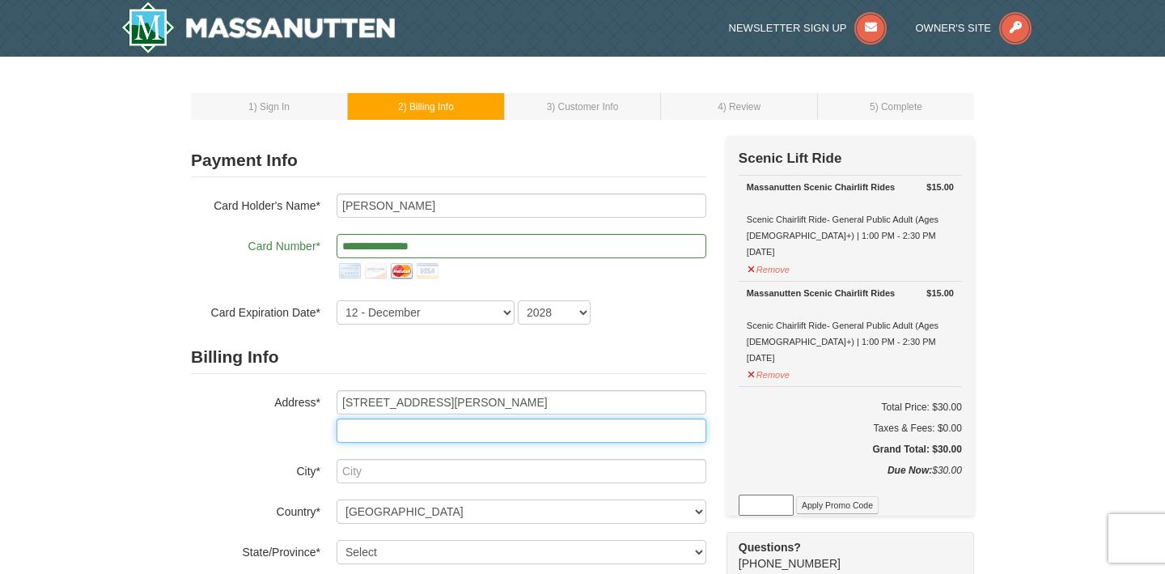
type input "302"
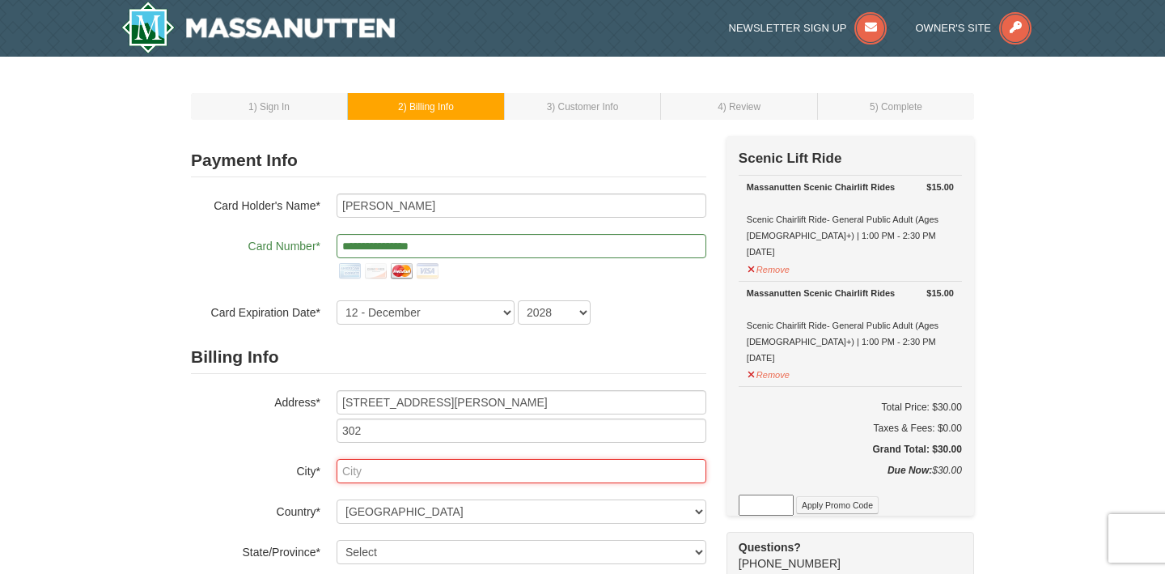
type input "Silver Spring"
select select "MD"
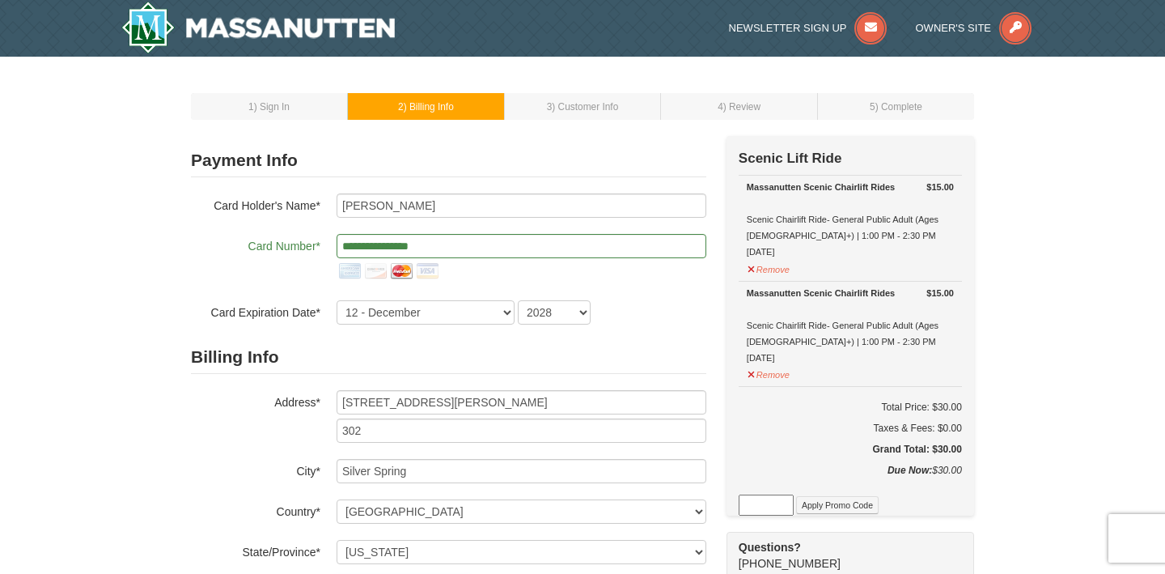
type input "20910"
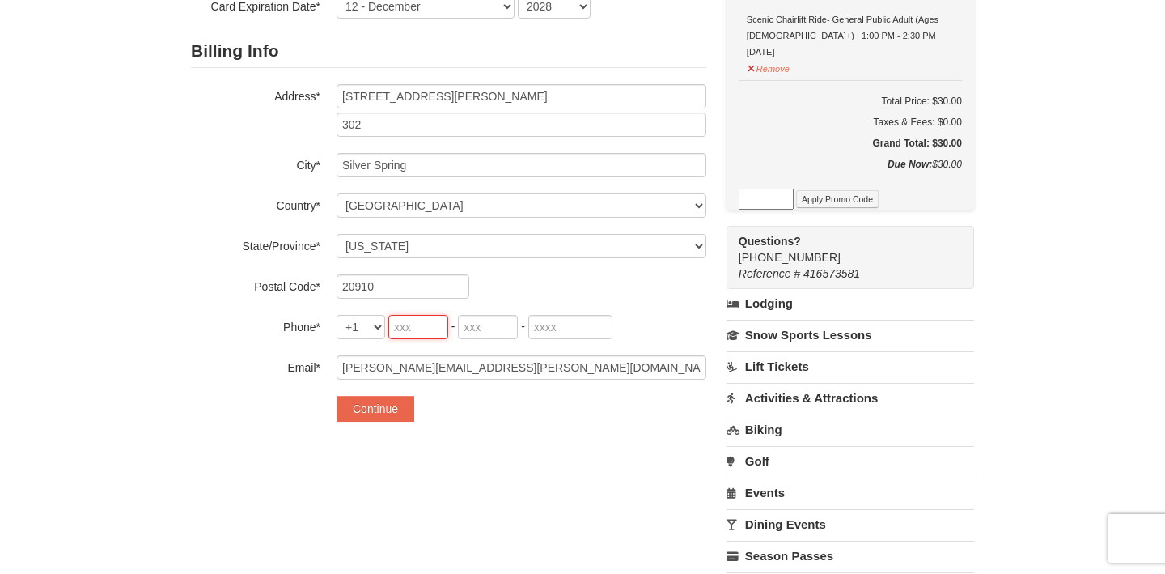
click at [417, 327] on input "tel" at bounding box center [418, 327] width 60 height 24
type input "202"
click at [486, 329] on input "tel" at bounding box center [488, 327] width 60 height 24
type input "845"
type input "6288"
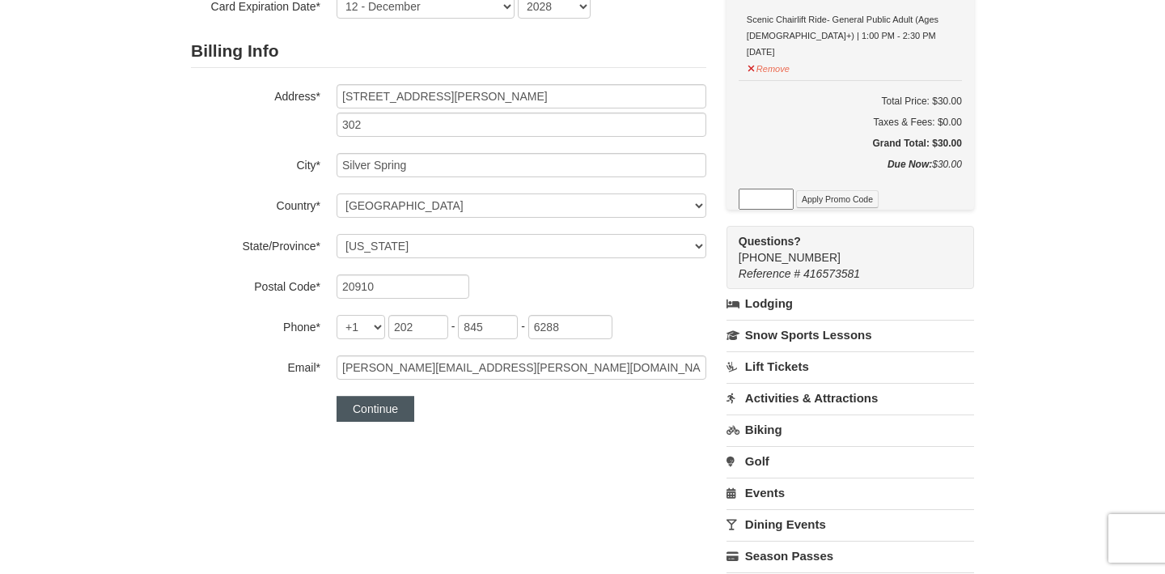
click at [378, 407] on button "Continue" at bounding box center [376, 409] width 78 height 26
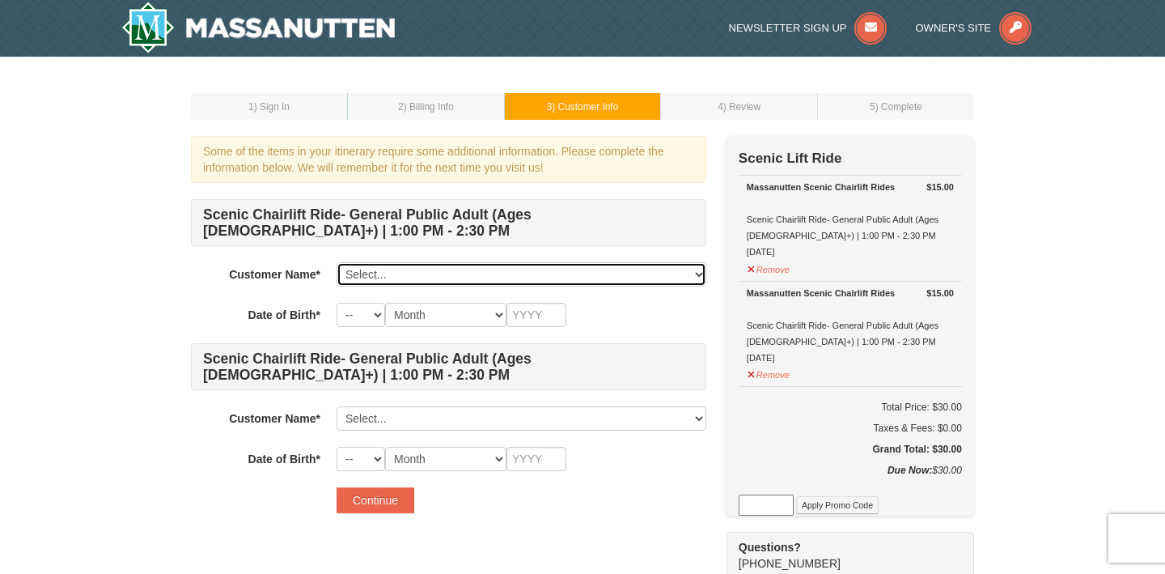
select select "28357736"
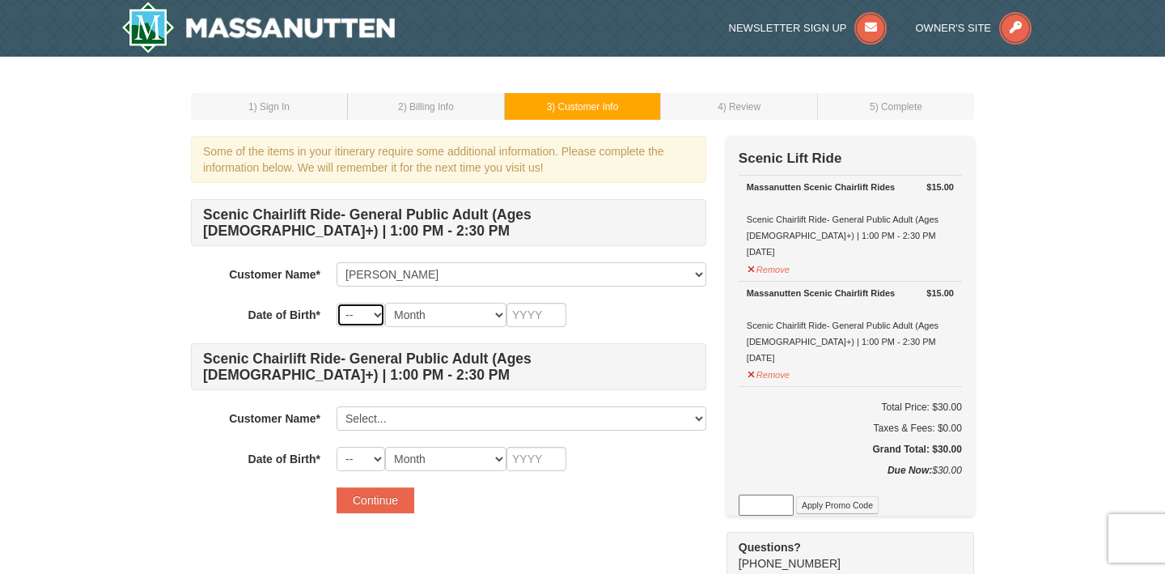
select select "19"
select select "12"
click at [541, 317] on input "text" at bounding box center [537, 315] width 60 height 24
type input "1991"
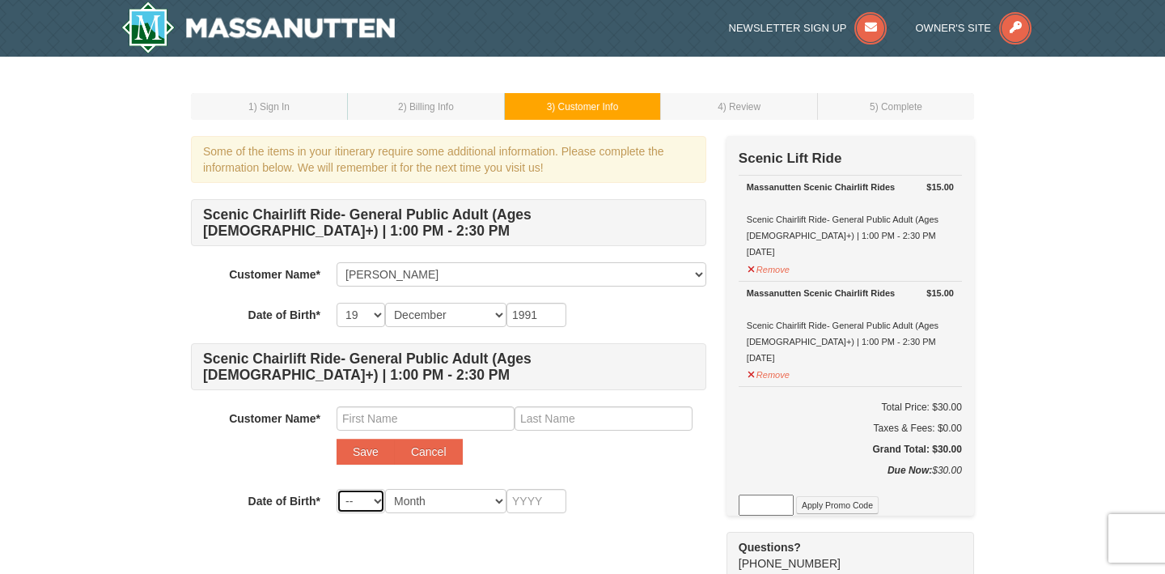
select select "18"
select select "11"
click at [525, 504] on input "text" at bounding box center [537, 501] width 60 height 24
type input "1995"
type input "Thaina"
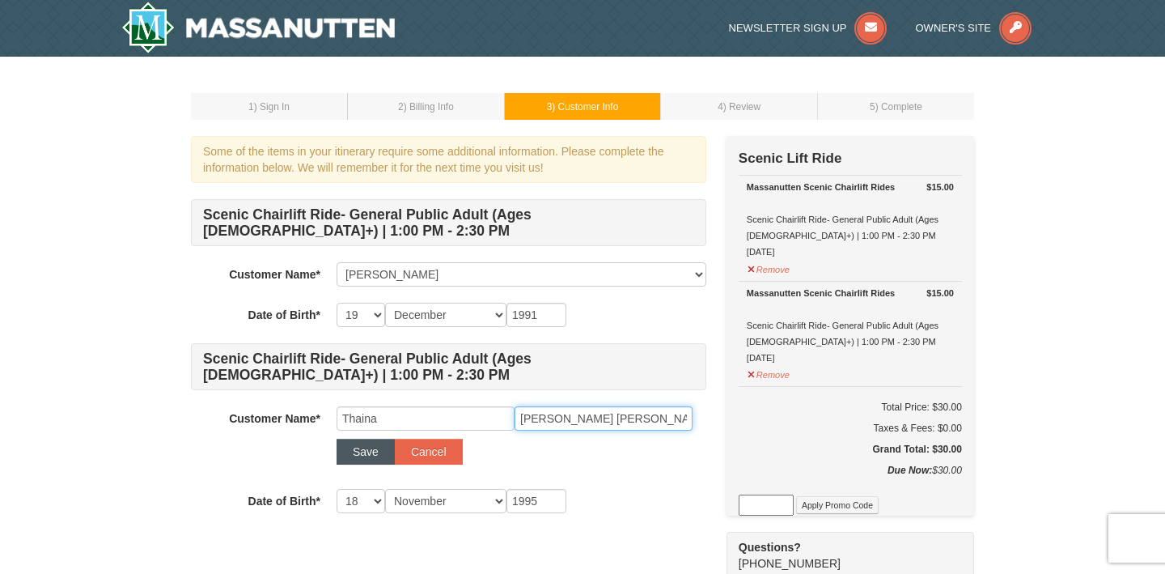
type input "Calo Magalhaes"
click at [357, 450] on button "Save" at bounding box center [366, 452] width 58 height 26
select select
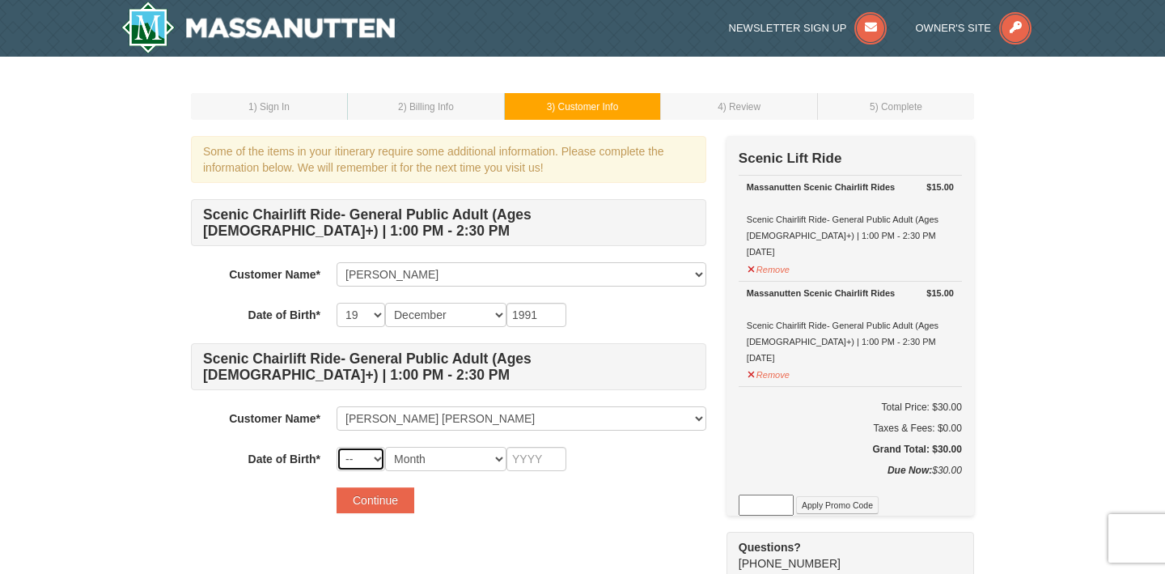
select select "18"
select select "11"
click at [537, 460] on input "text" at bounding box center [537, 459] width 60 height 24
type input "1995"
click at [679, 481] on form "Scenic Chairlift Ride- General Public Adult (Ages 13+) | 1:00 PM - 2:30 PM Cust…" at bounding box center [449, 356] width 516 height 314
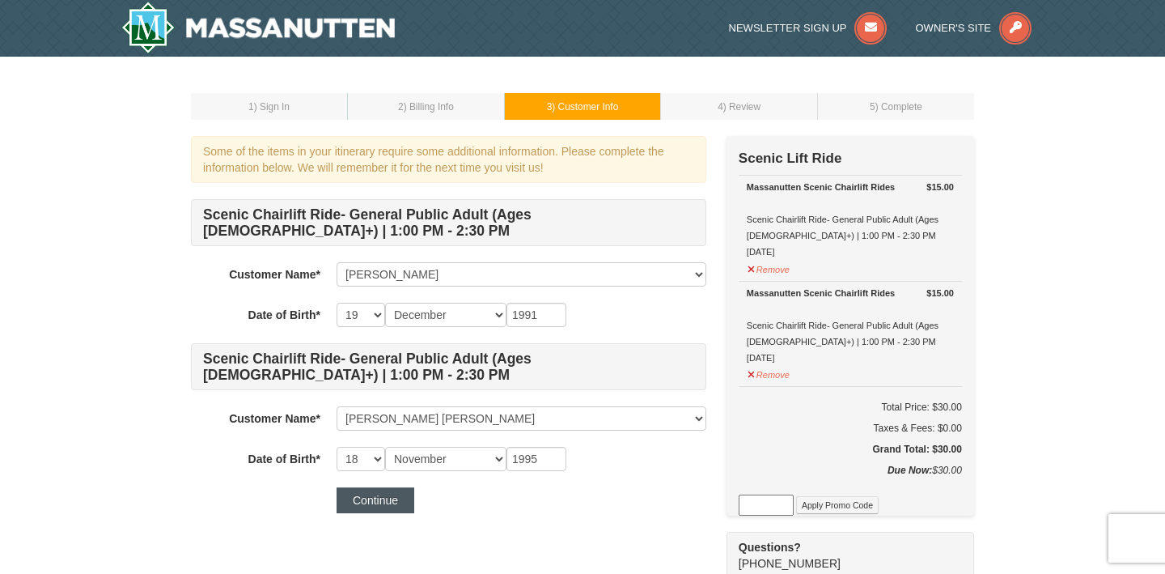
click at [382, 503] on button "Continue" at bounding box center [376, 500] width 78 height 26
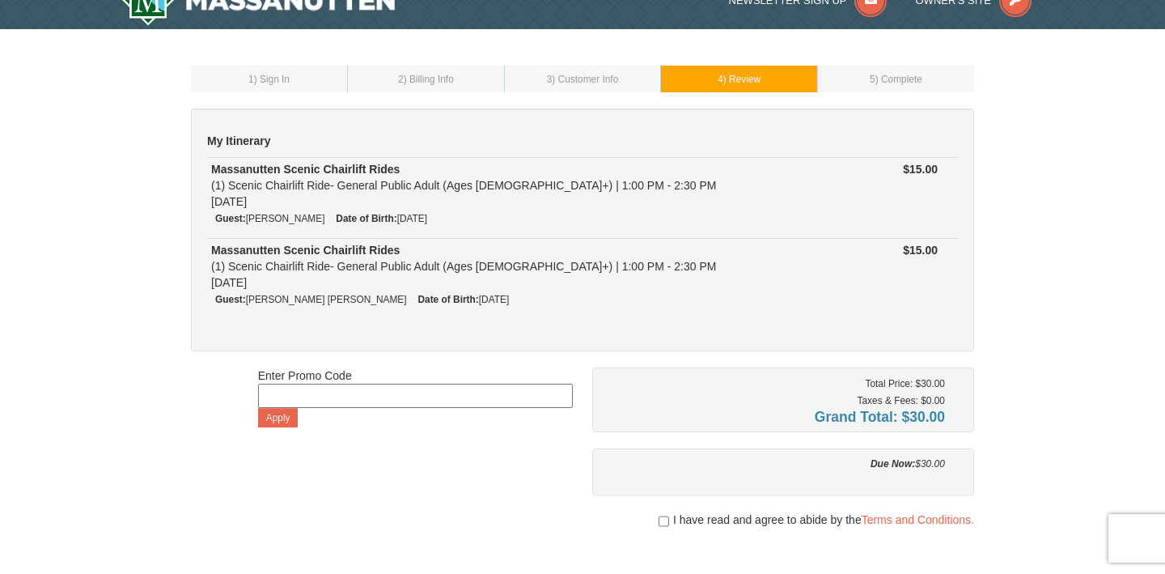
scroll to position [183, 0]
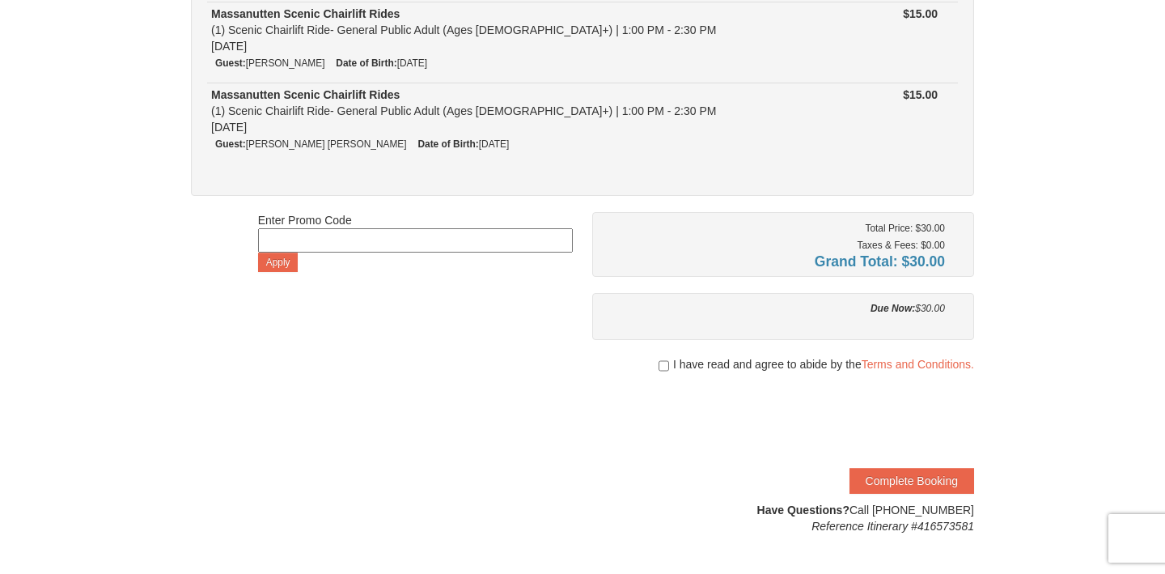
click at [661, 364] on input "checkbox" at bounding box center [664, 365] width 11 height 13
checkbox input "true"
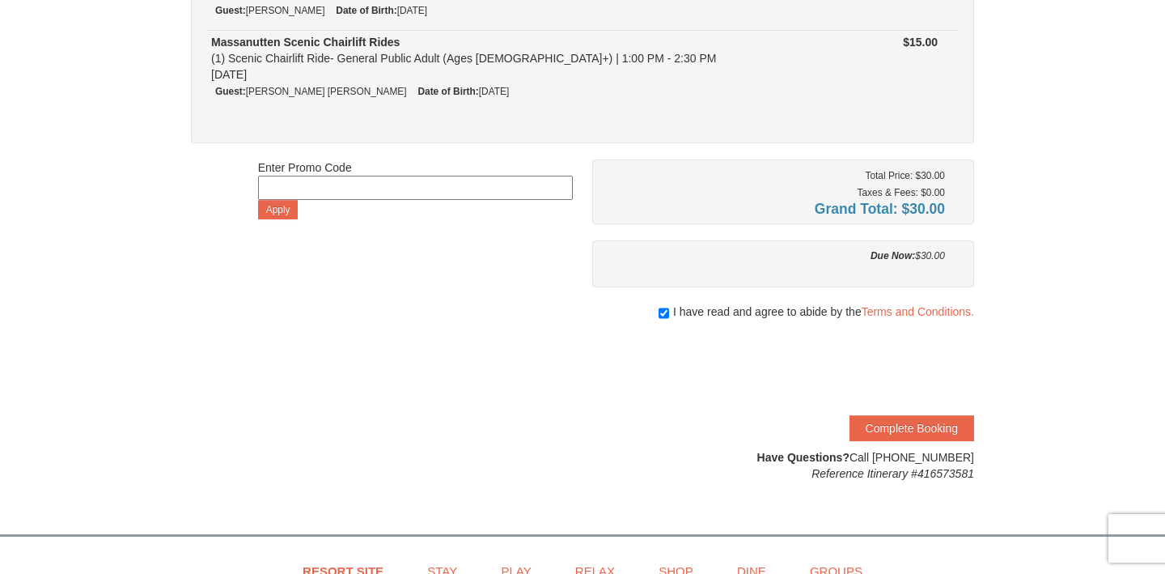
scroll to position [294, 0]
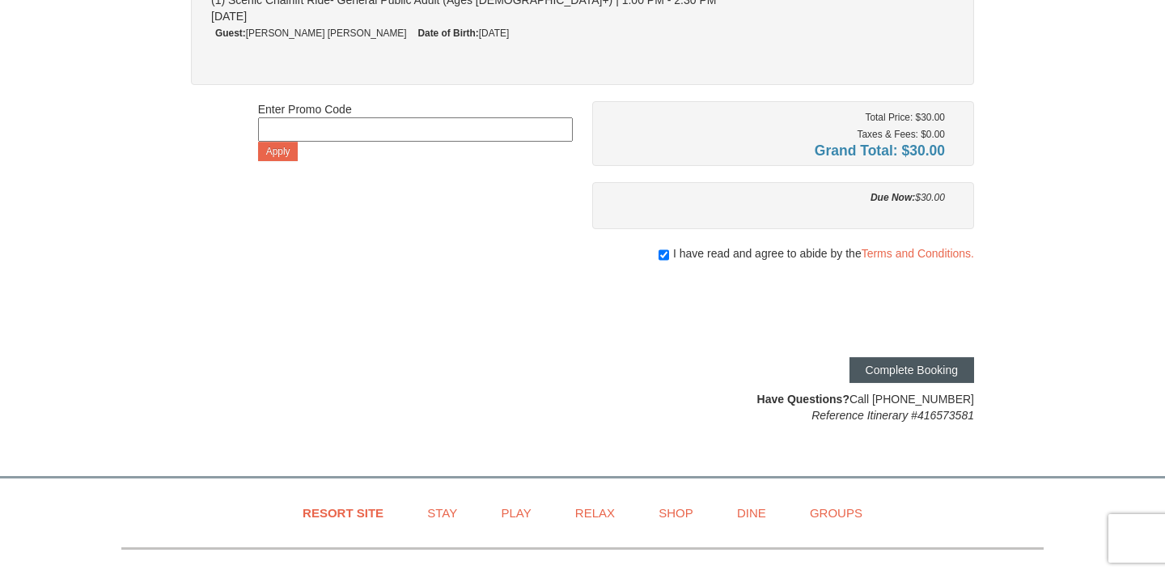
click at [935, 371] on button "Complete Booking" at bounding box center [912, 370] width 125 height 26
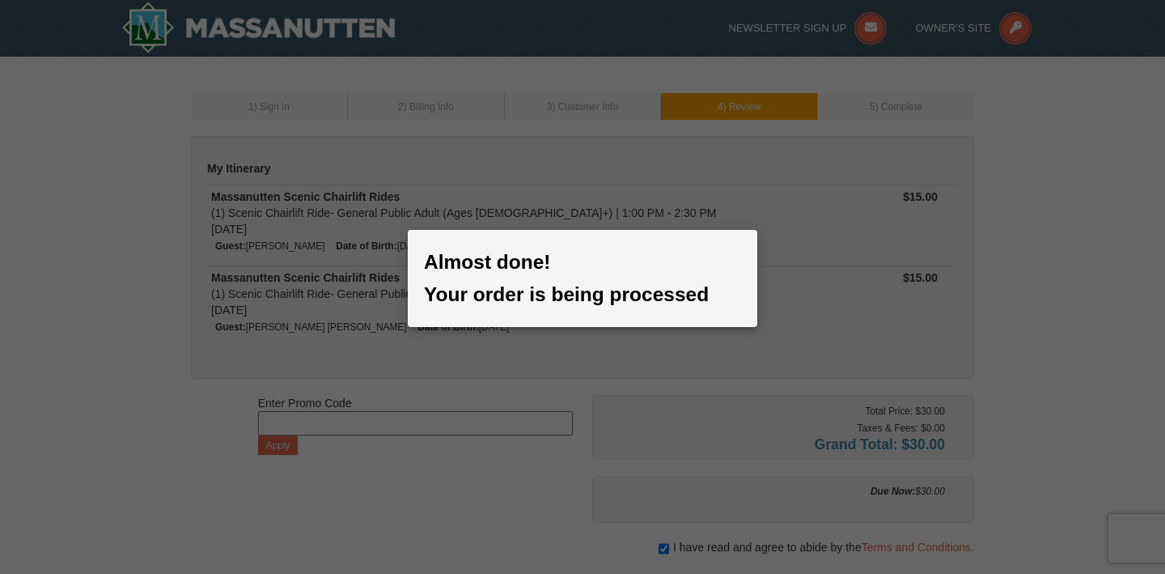
scroll to position [0, 0]
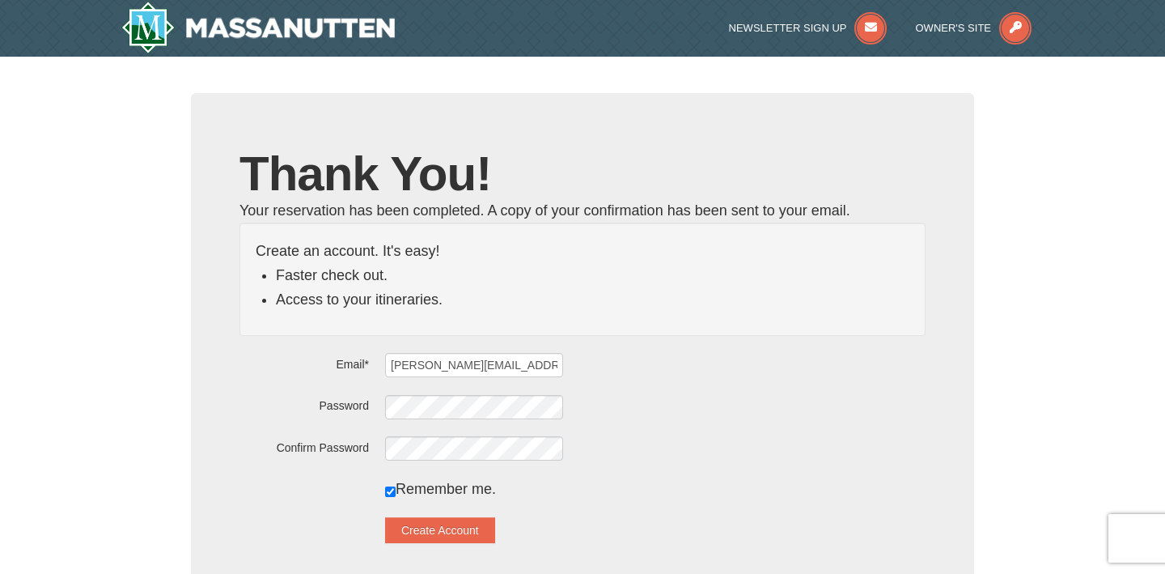
click at [518, 210] on div "Thank You! Your reservation has been completed. A copy of your confirmation has…" at bounding box center [582, 350] width 783 height 515
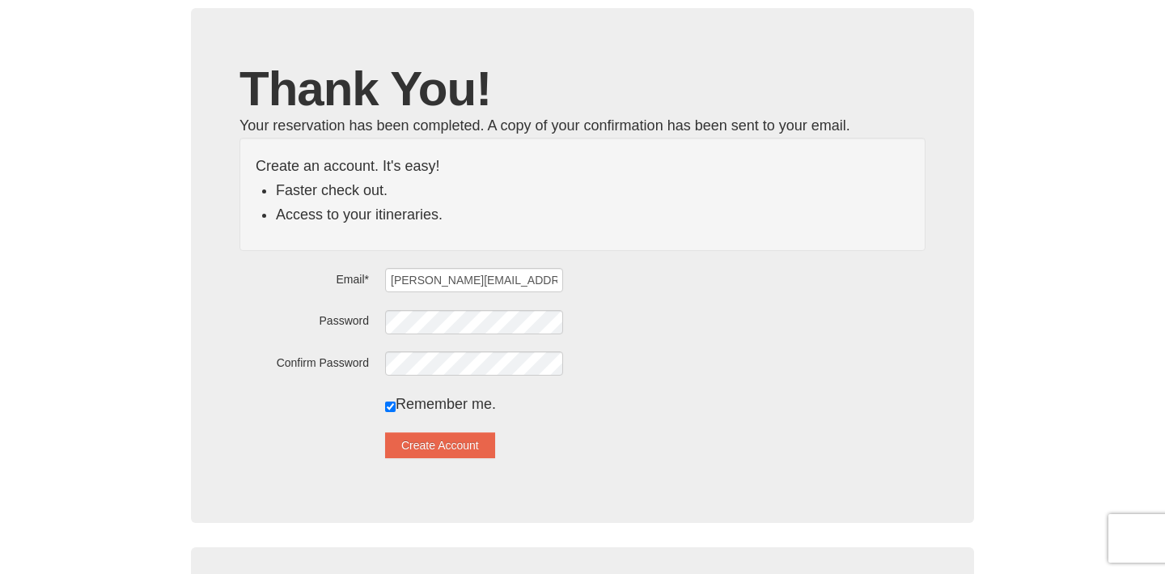
scroll to position [147, 0]
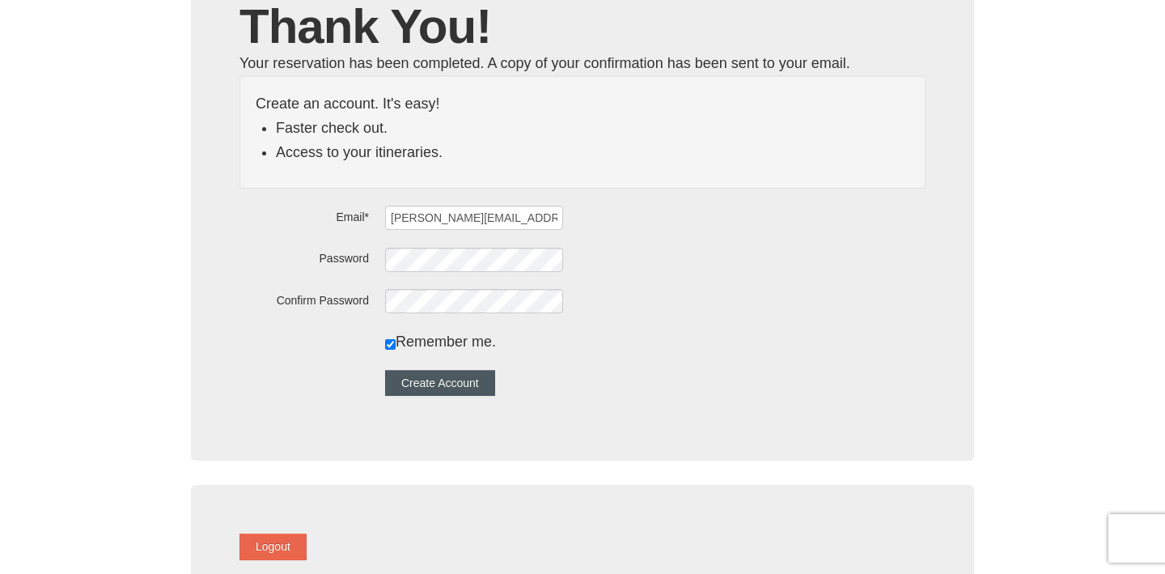
click at [429, 383] on button "Create Account" at bounding box center [440, 383] width 110 height 26
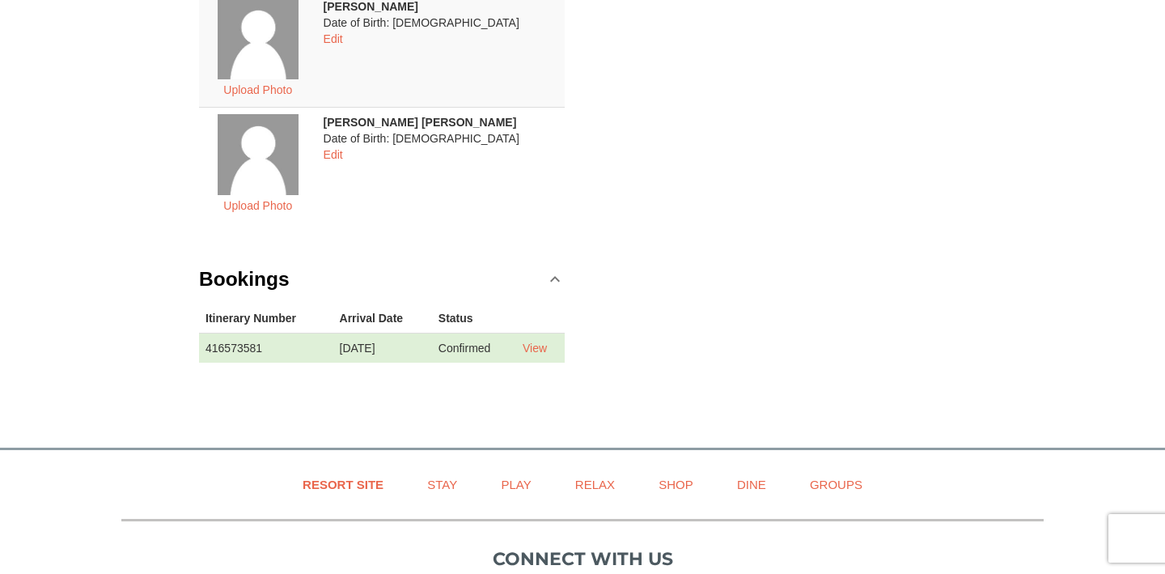
scroll to position [379, 0]
click at [539, 341] on link "View" at bounding box center [535, 347] width 24 height 13
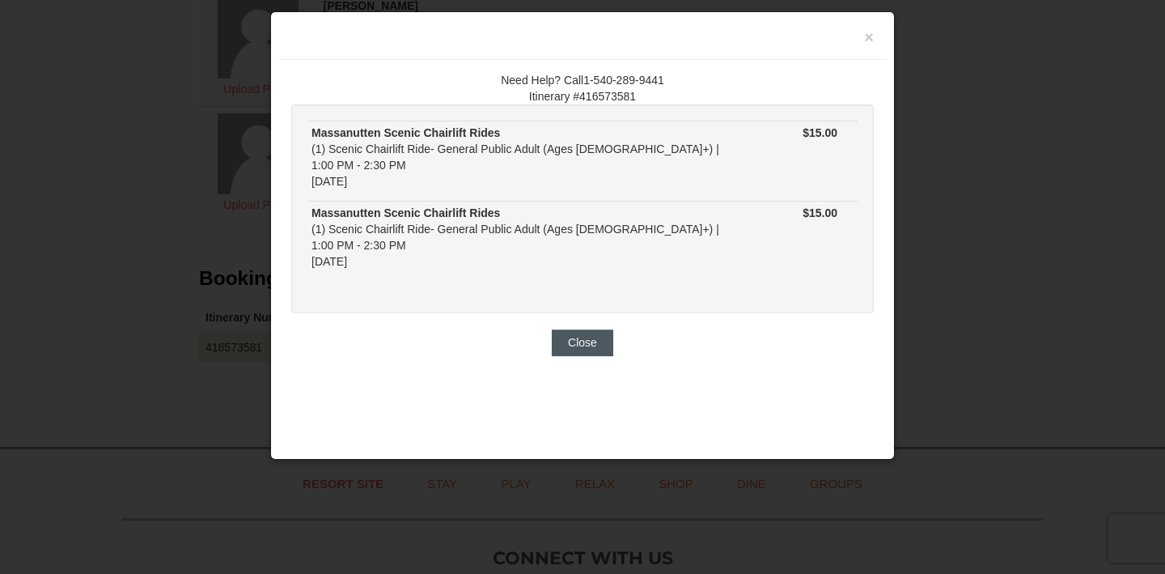
click at [586, 329] on button "Close" at bounding box center [583, 342] width 62 height 26
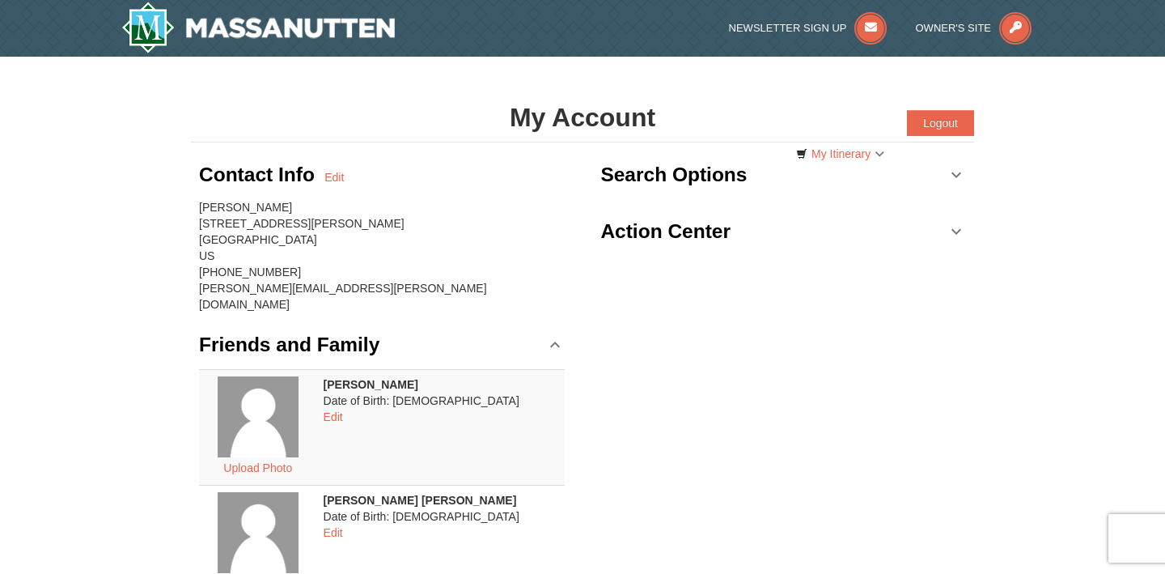
scroll to position [0, 0]
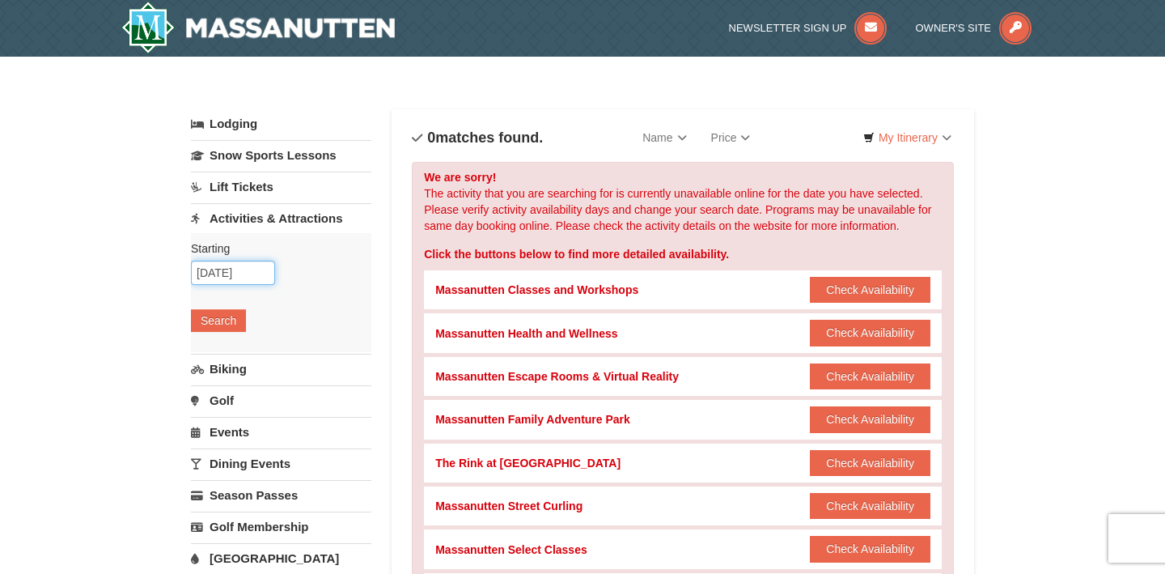
click at [260, 273] on input "[DATE]" at bounding box center [233, 273] width 84 height 24
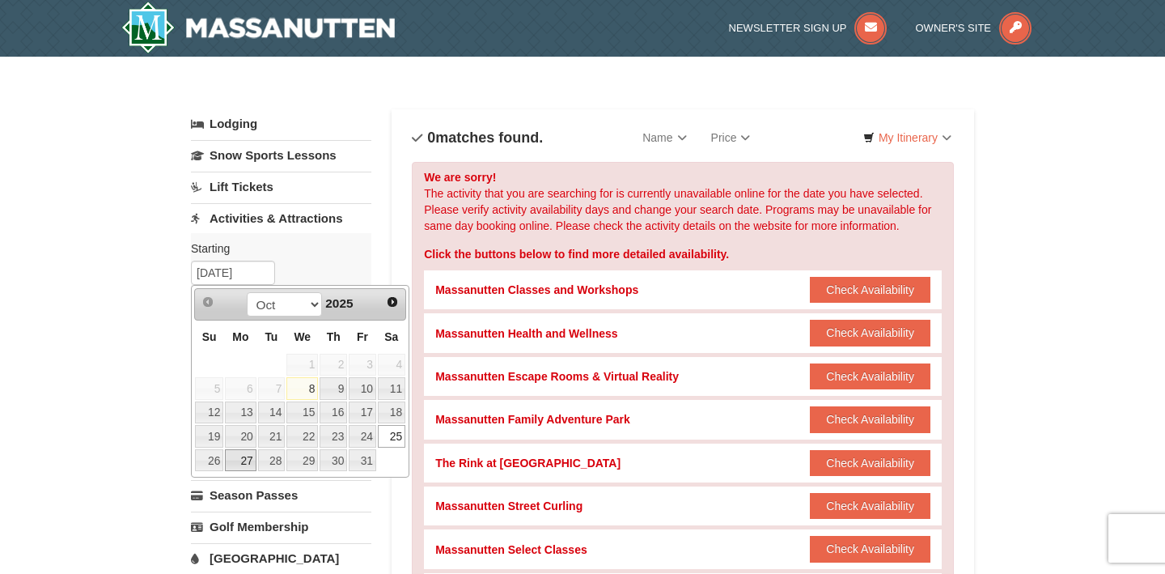
click at [210, 460] on link "26" at bounding box center [209, 460] width 28 height 23
type input "[DATE]"
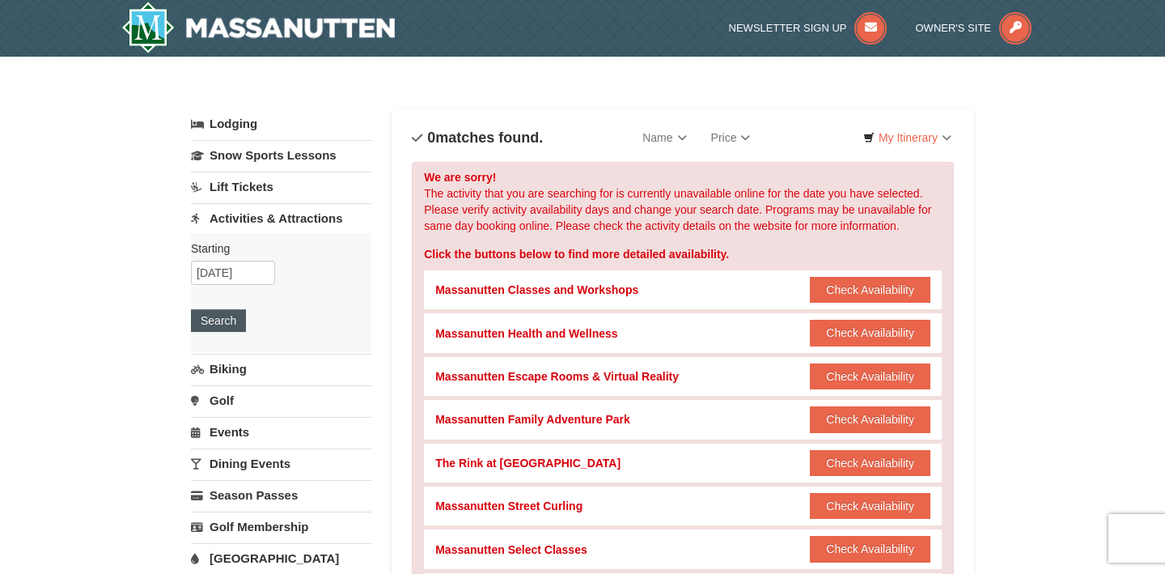
click at [231, 316] on button "Search" at bounding box center [218, 320] width 55 height 23
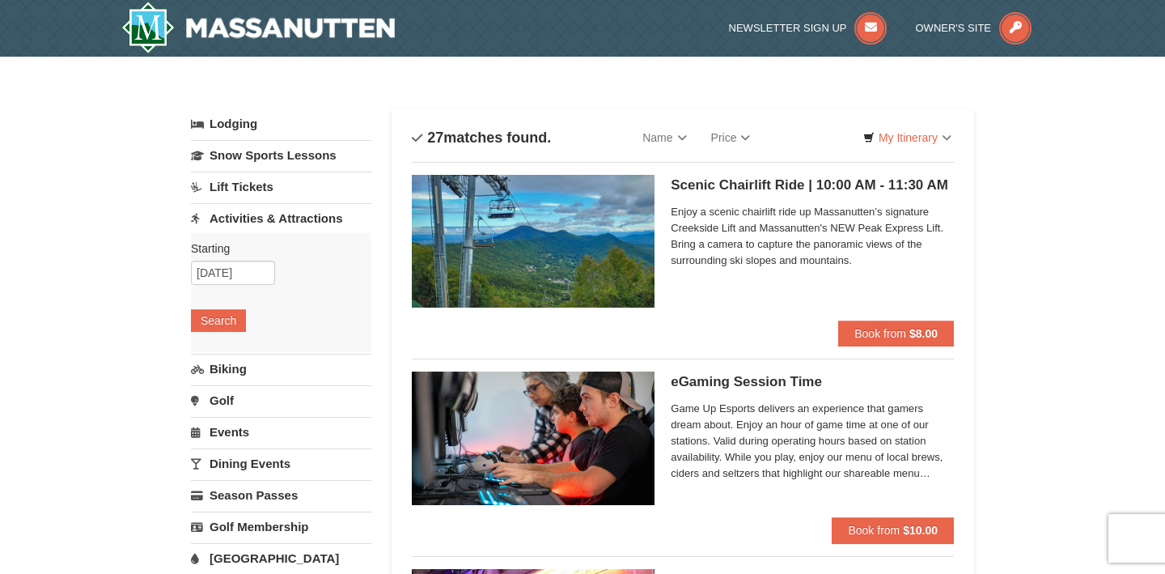
click at [707, 188] on h5 "Scenic Chairlift Ride | 10:00 AM - 11:30 AM Massanutten Scenic Chairlift Rides" at bounding box center [812, 185] width 283 height 16
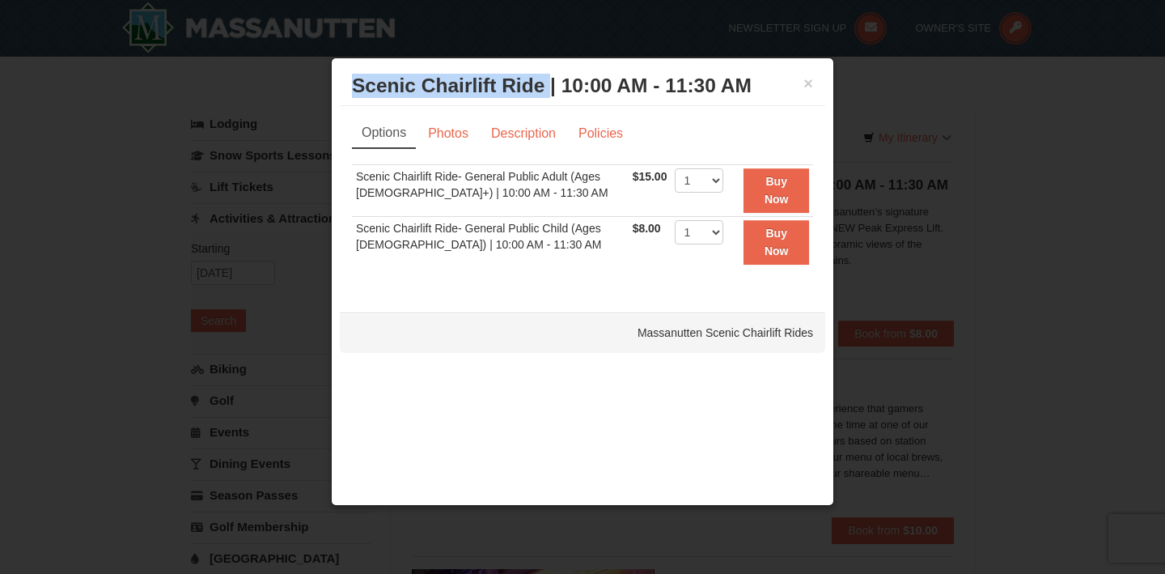
drag, startPoint x: 355, startPoint y: 84, endPoint x: 549, endPoint y: 81, distance: 193.4
click at [549, 81] on h3 "Scenic Chairlift Ride | 10:00 AM - 11:30 AM Massanutten Scenic Chairlift Rides" at bounding box center [582, 86] width 461 height 24
copy h3 "Scenic Chairlift Ride"
click at [809, 84] on button "×" at bounding box center [809, 83] width 10 height 16
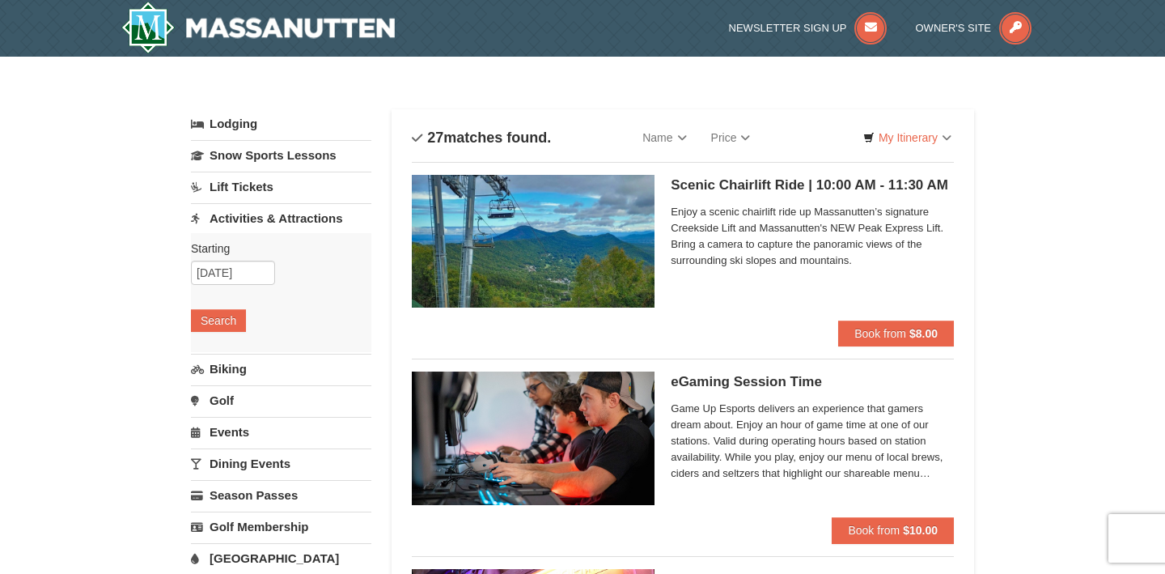
click at [762, 185] on h5 "Scenic Chairlift Ride | 10:00 AM - 11:30 AM Massanutten Scenic Chairlift Rides" at bounding box center [812, 185] width 283 height 16
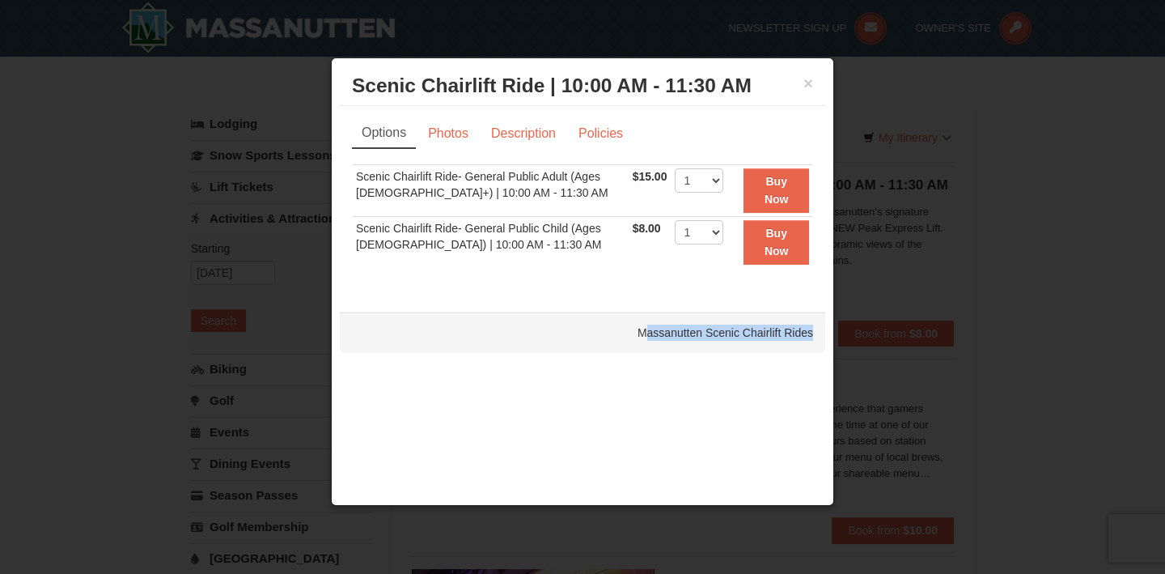
drag, startPoint x: 637, startPoint y: 329, endPoint x: 808, endPoint y: 321, distance: 171.8
click at [808, 321] on div "Massanutten Scenic Chairlift Rides" at bounding box center [583, 332] width 486 height 40
drag, startPoint x: 812, startPoint y: 329, endPoint x: 636, endPoint y: 330, distance: 175.6
click at [636, 330] on div "Massanutten Scenic Chairlift Rides" at bounding box center [583, 332] width 486 height 40
copy div "Massanutten Scenic Chairlift Rides"
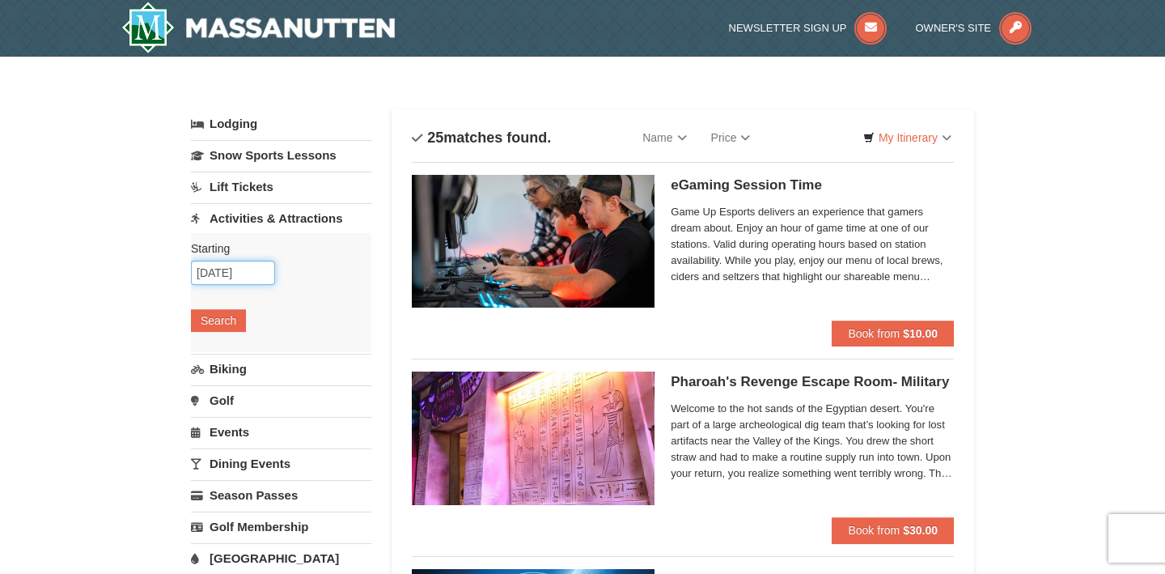
click at [231, 264] on input "[DATE]" at bounding box center [233, 273] width 84 height 24
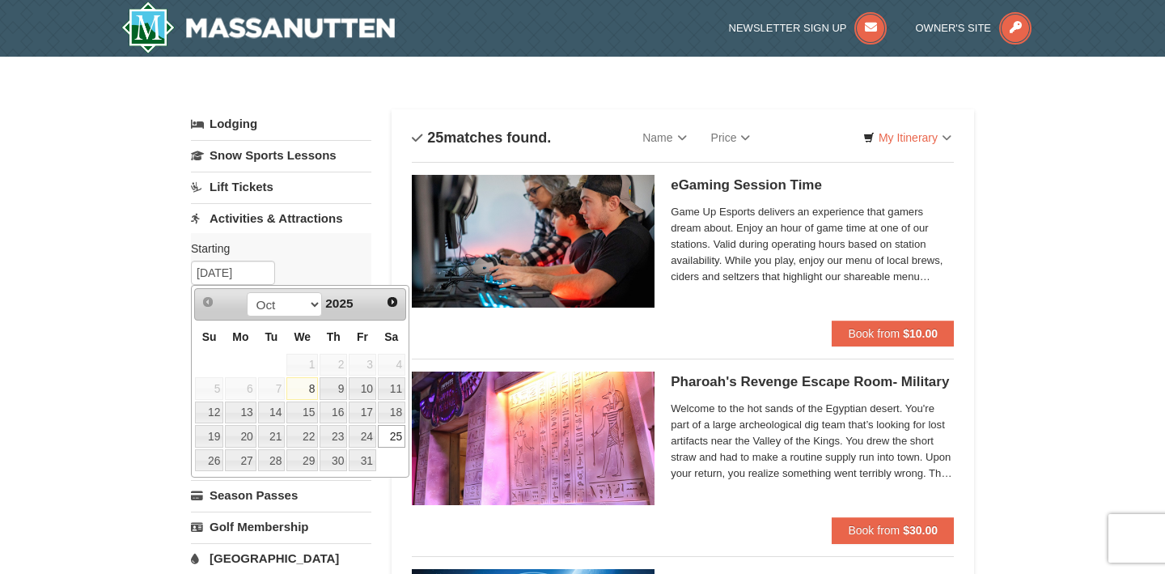
click at [197, 261] on div "Starting Please format dates MM/DD/YYYY Please format dates MM/DD/YYYY [DATE] S…" at bounding box center [281, 292] width 180 height 119
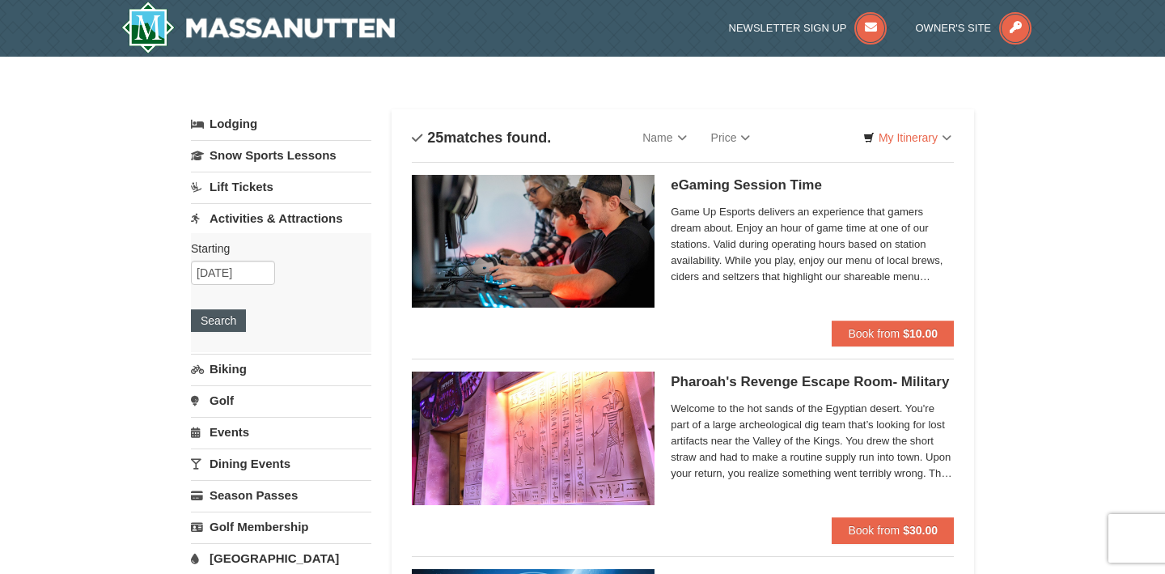
click at [225, 328] on button "Search" at bounding box center [218, 320] width 55 height 23
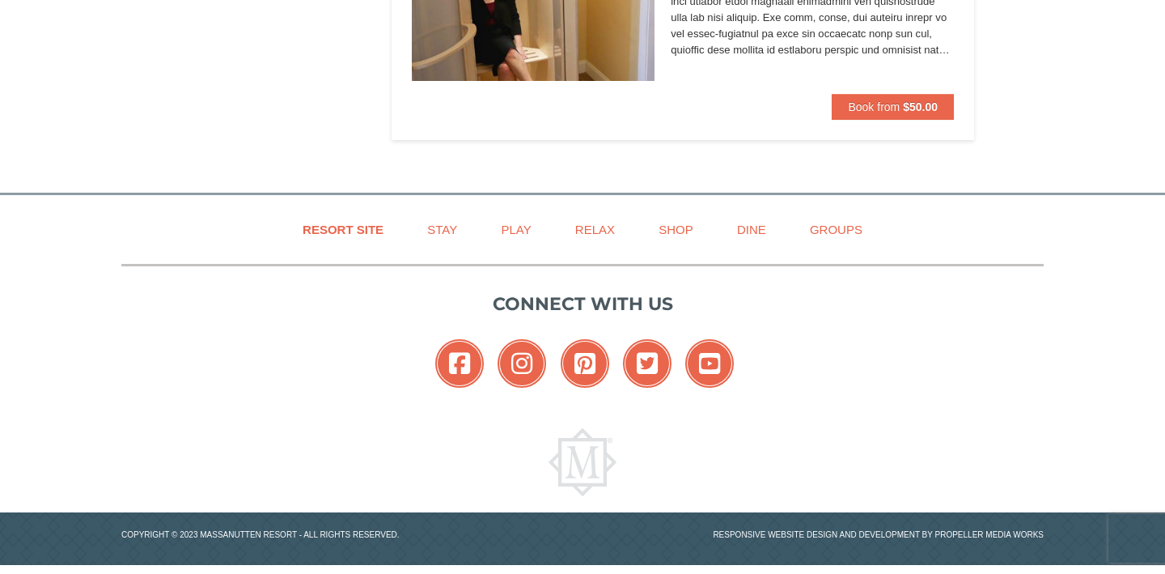
scroll to position [4954, 0]
